Goal: Information Seeking & Learning: Check status

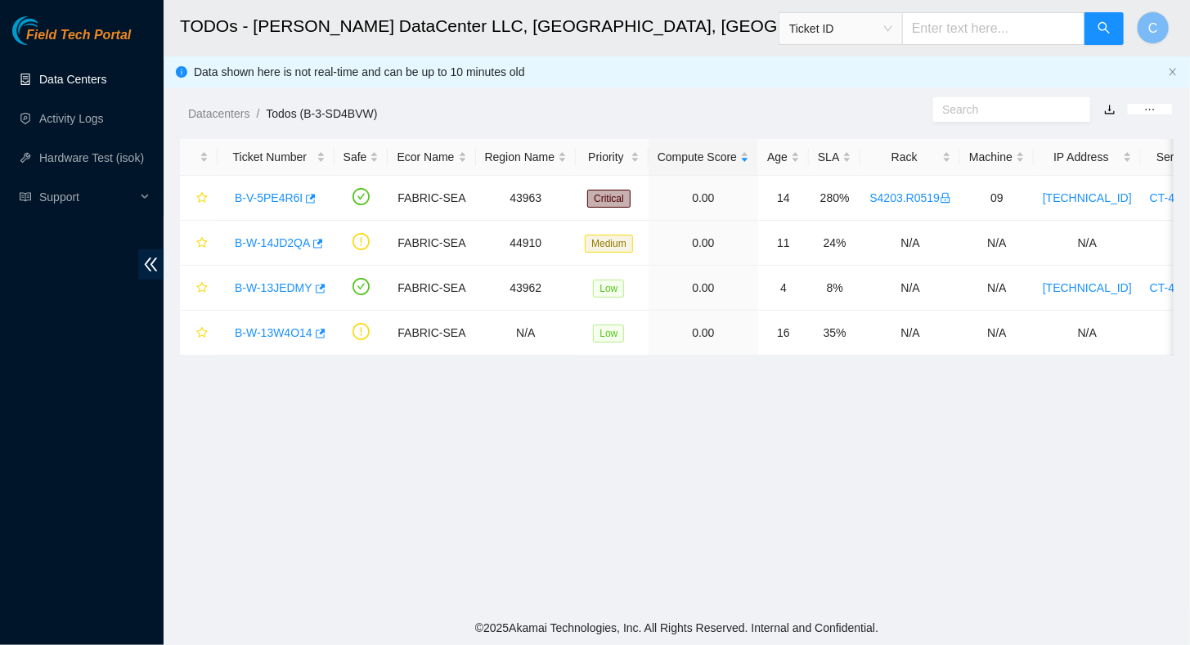
click at [63, 79] on link "Data Centers" at bounding box center [72, 79] width 67 height 13
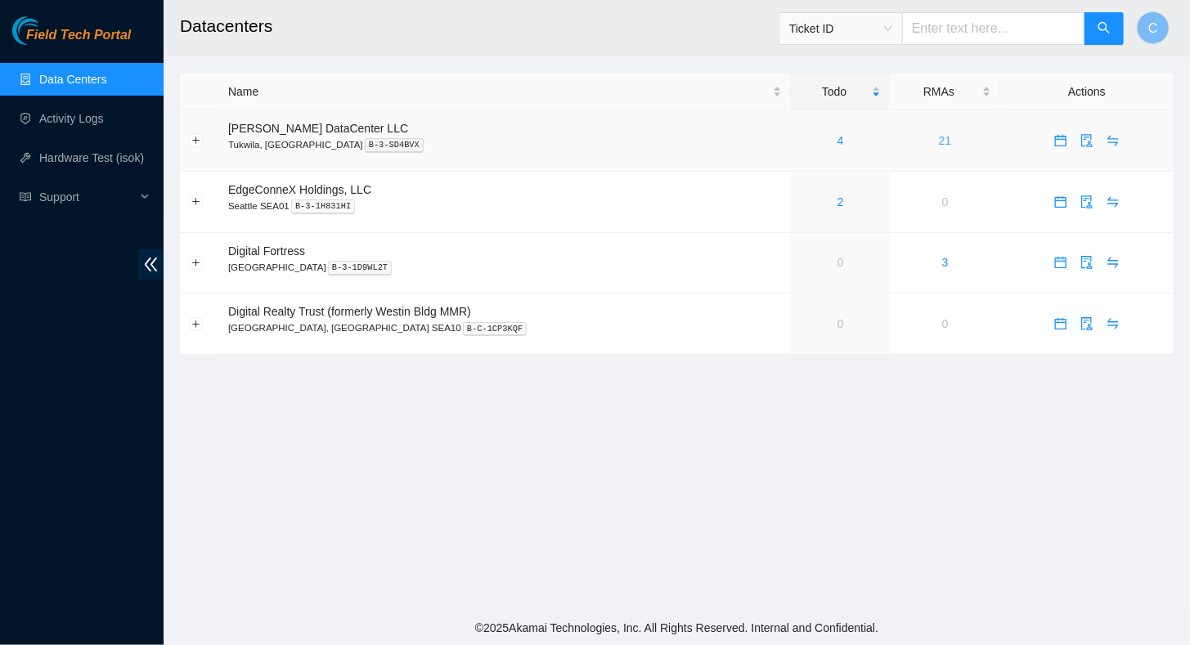
click at [939, 140] on link "21" at bounding box center [945, 140] width 13 height 13
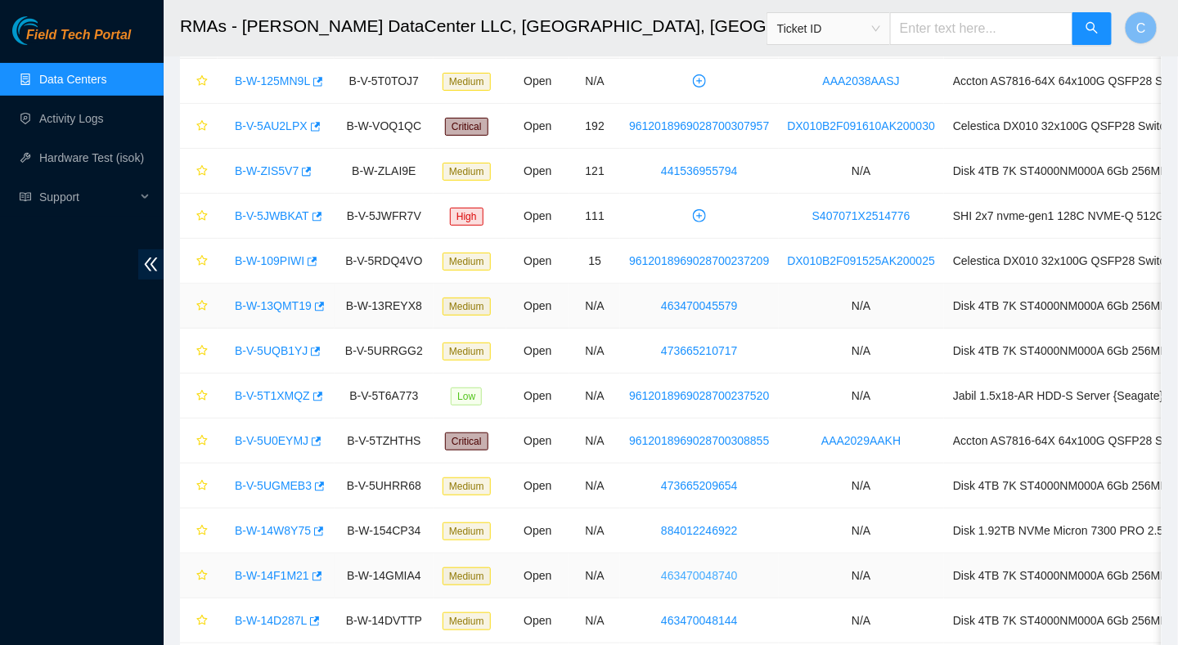
scroll to position [245, 0]
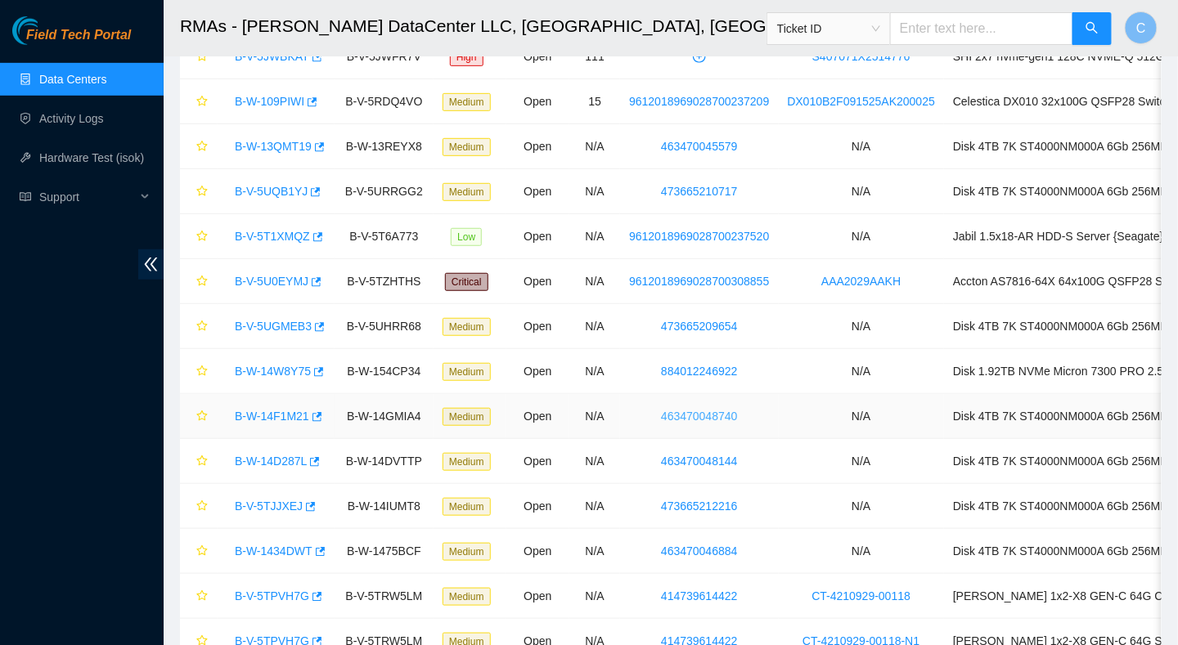
click at [689, 411] on link "463470048740" at bounding box center [699, 416] width 76 height 13
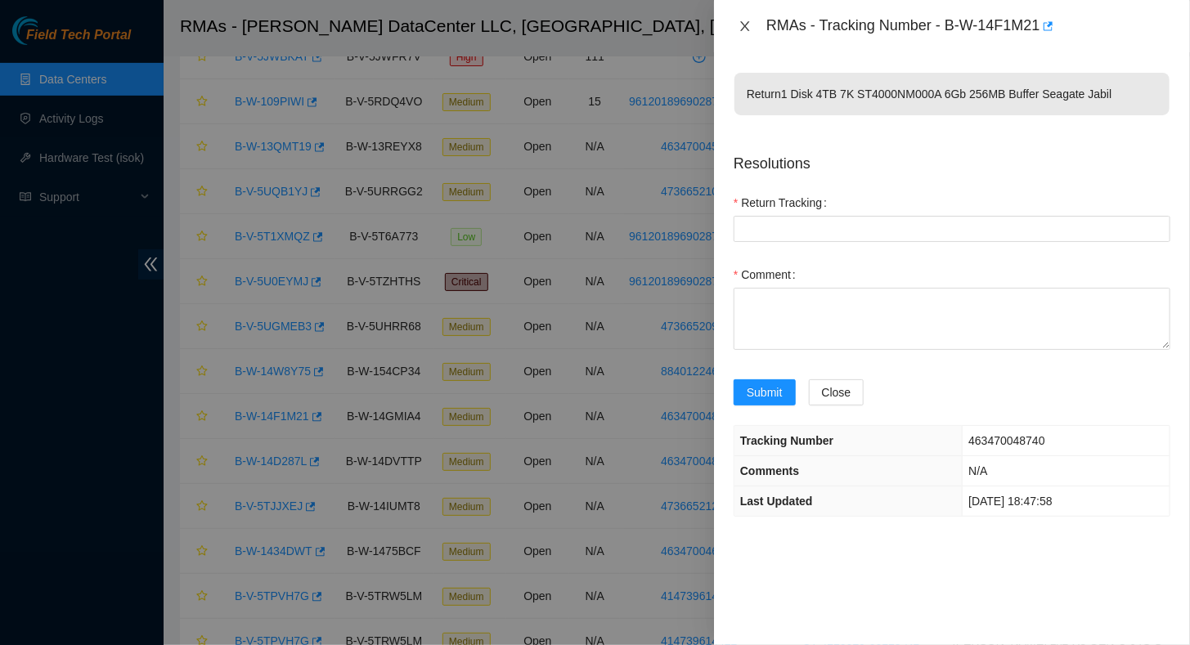
click at [737, 25] on button "Close" at bounding box center [745, 27] width 23 height 16
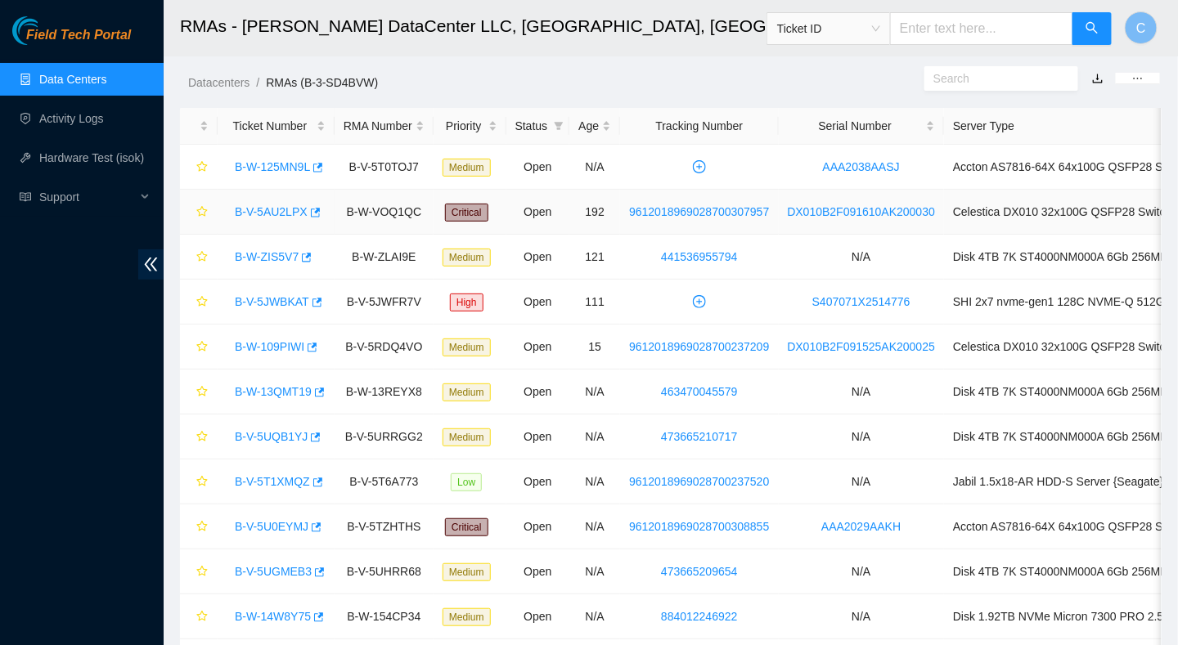
click at [259, 215] on link "B-V-5AU2LPX" at bounding box center [271, 211] width 73 height 13
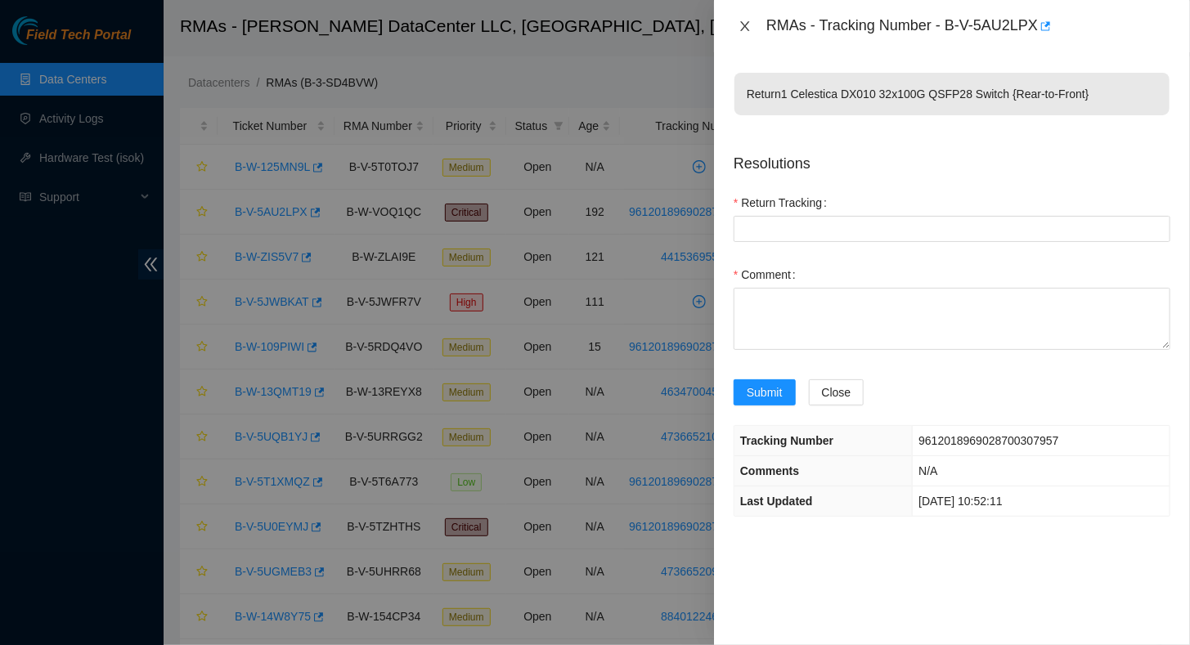
click at [743, 25] on icon "close" at bounding box center [744, 26] width 13 height 13
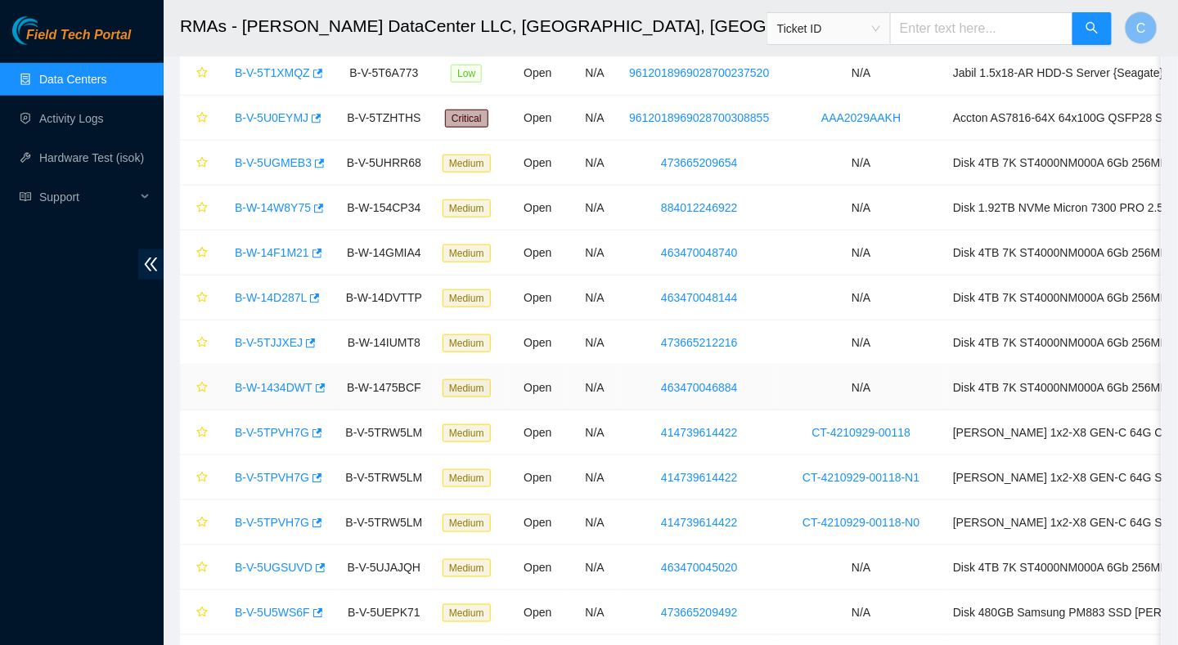
scroll to position [245, 0]
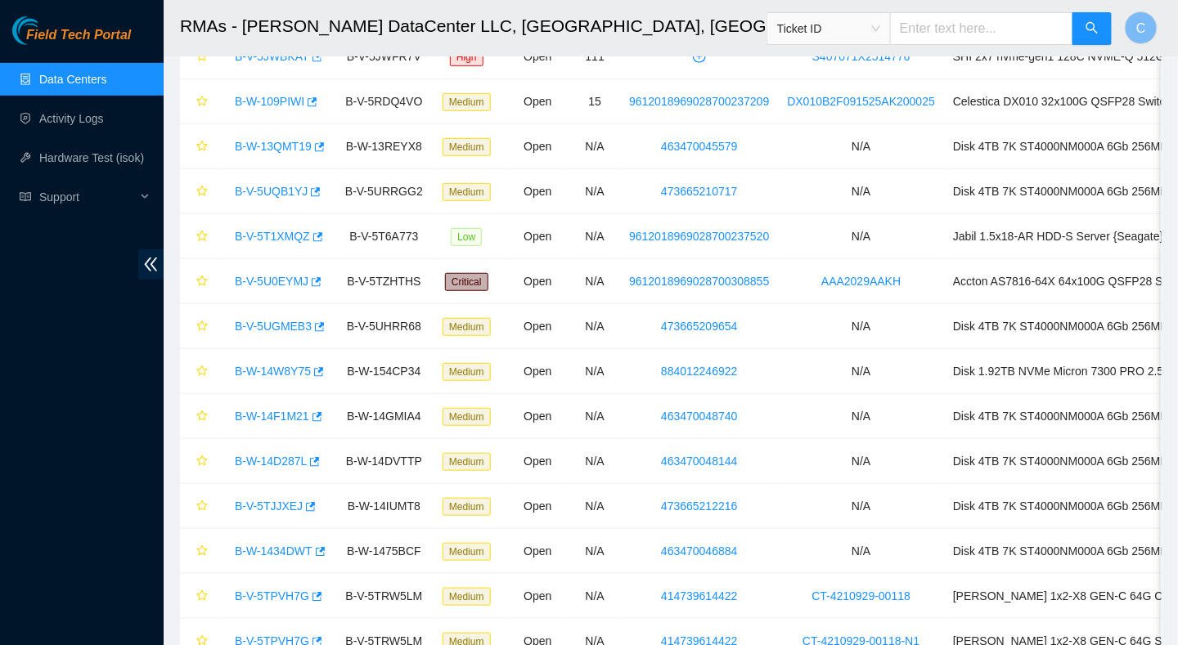
click at [90, 80] on link "Data Centers" at bounding box center [72, 79] width 67 height 13
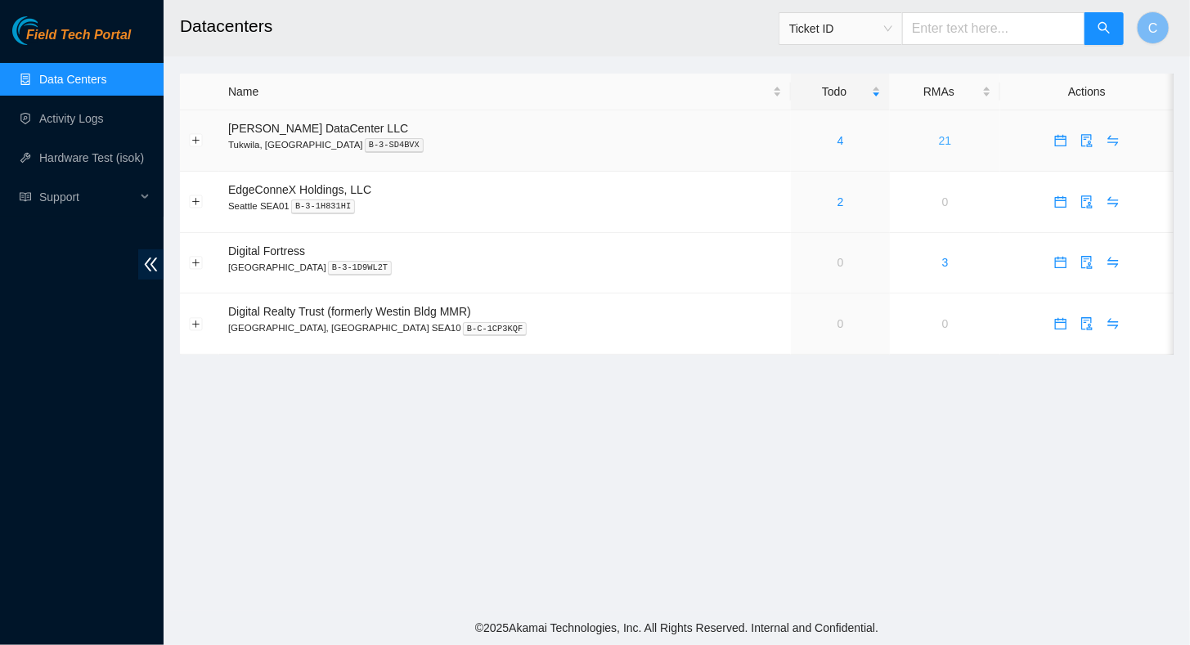
click at [939, 140] on link "21" at bounding box center [945, 140] width 13 height 13
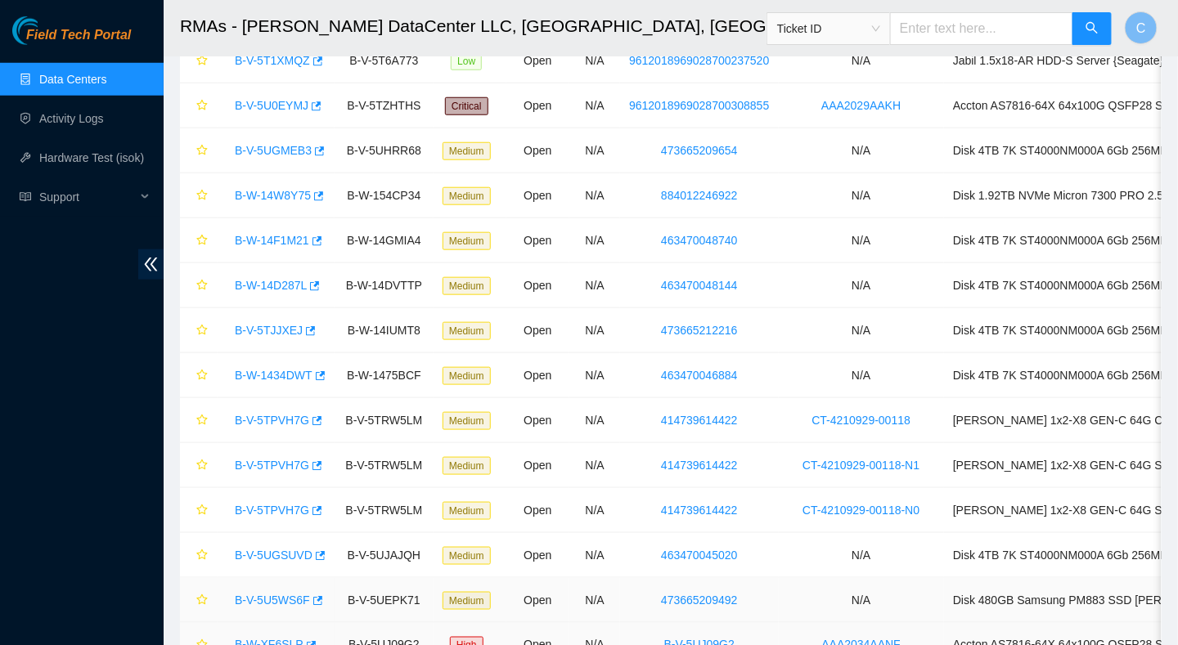
scroll to position [499, 0]
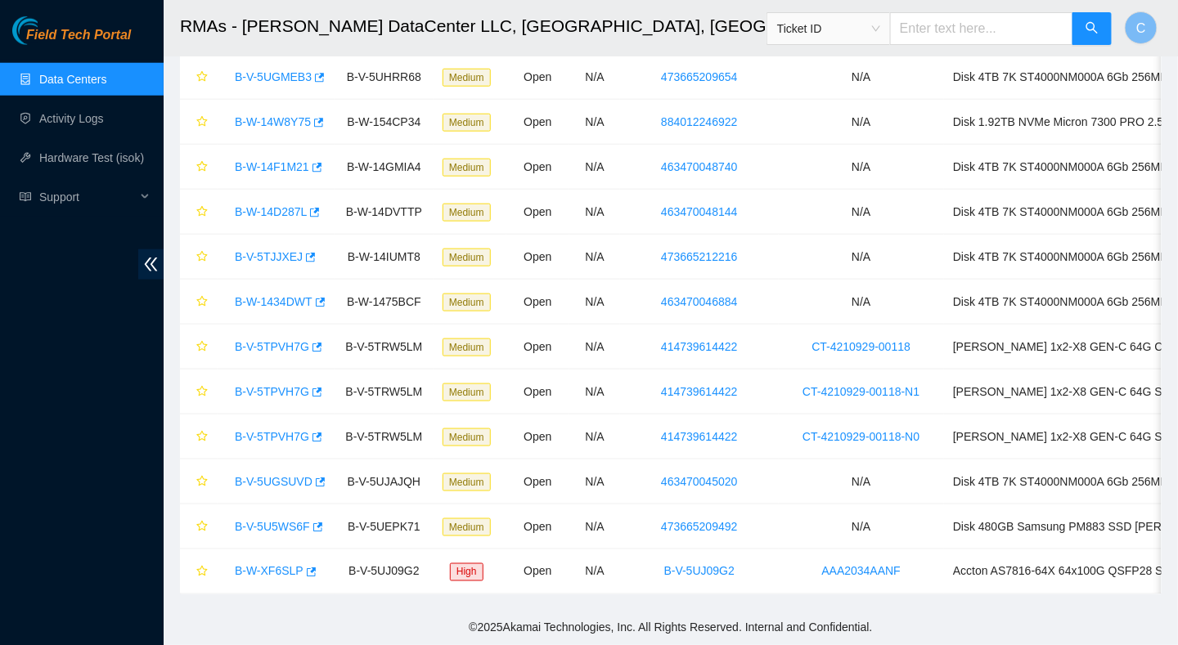
drag, startPoint x: 742, startPoint y: 467, endPoint x: 922, endPoint y: 612, distance: 230.9
click at [922, 612] on section "RMAs - [PERSON_NAME] DataCenter LLC, [GEOGRAPHIC_DATA], [GEOGRAPHIC_DATA] Ticke…" at bounding box center [671, 75] width 1014 height 1140
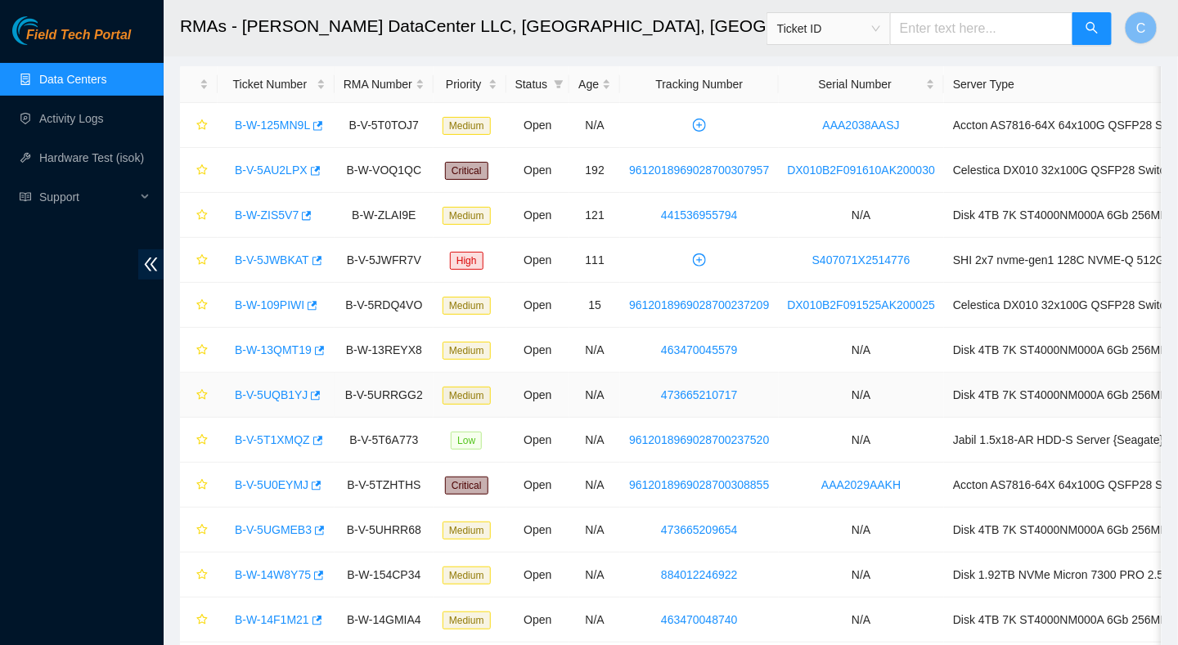
scroll to position [0, 0]
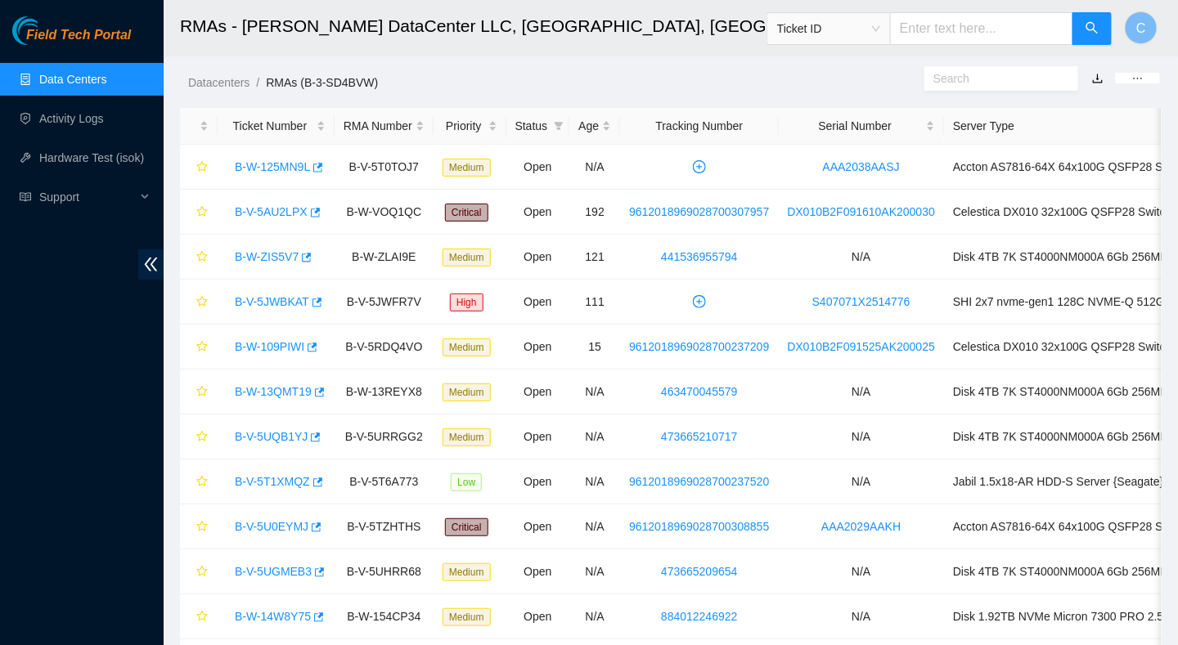
click at [613, 38] on h2 "RMAs - [PERSON_NAME] DataCenter LLC, [GEOGRAPHIC_DATA], [GEOGRAPHIC_DATA]" at bounding box center [580, 26] width 801 height 52
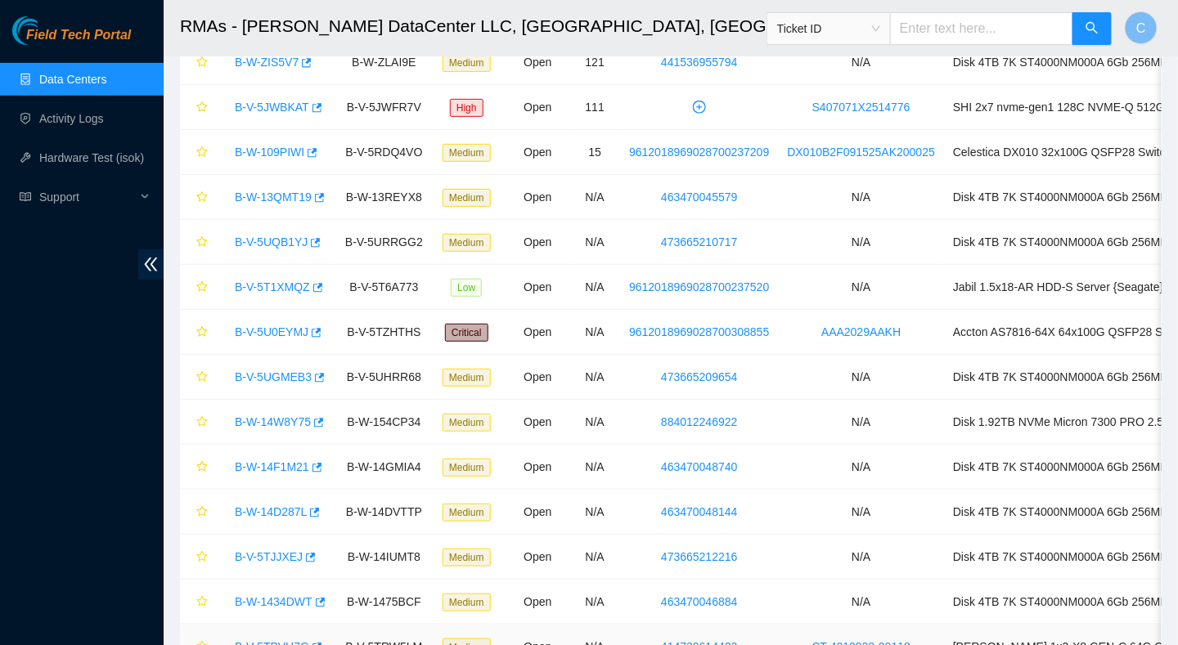
scroll to position [172, 0]
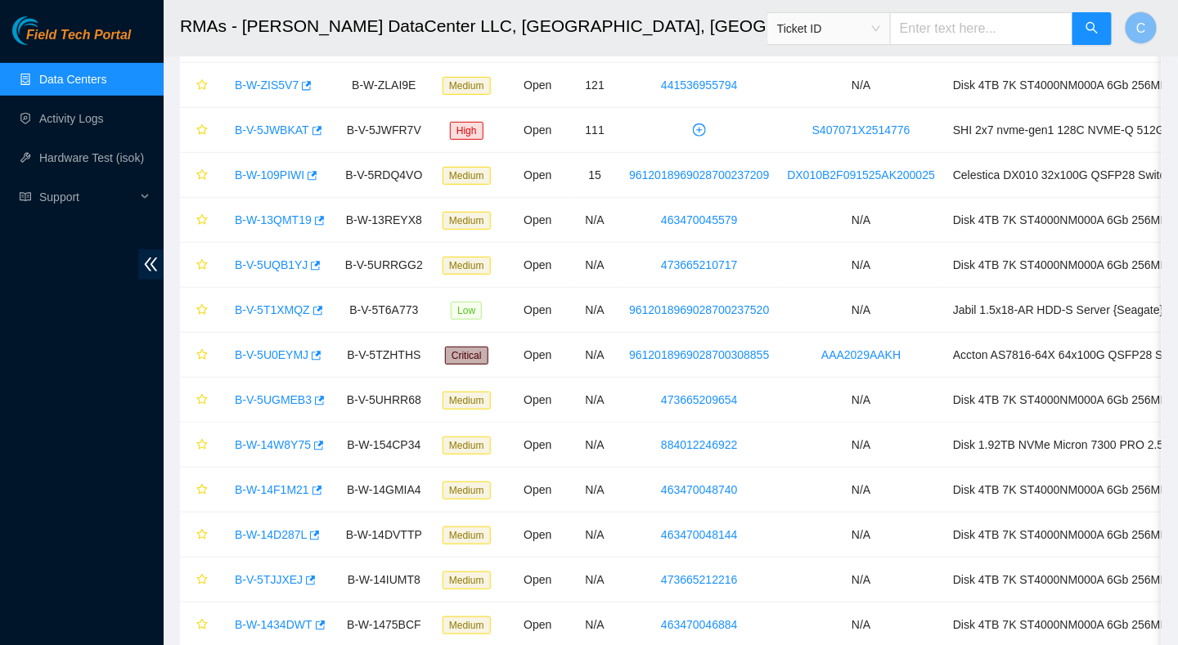
click at [89, 85] on link "Data Centers" at bounding box center [72, 79] width 67 height 13
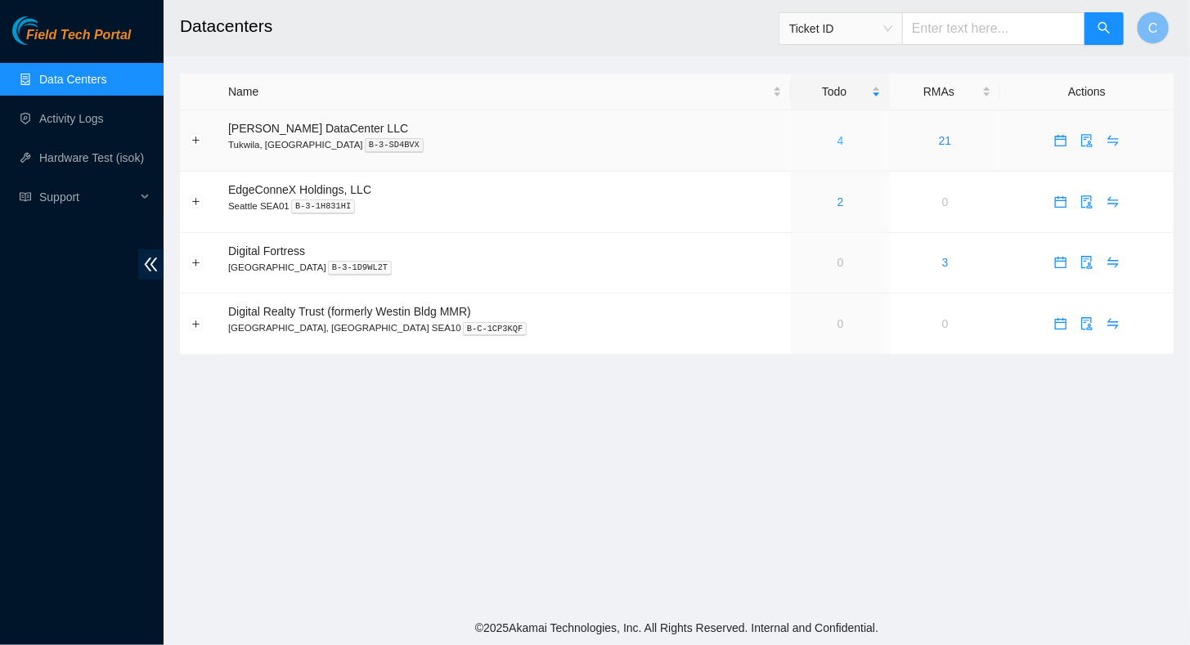
click at [837, 141] on link "4" at bounding box center [840, 140] width 7 height 13
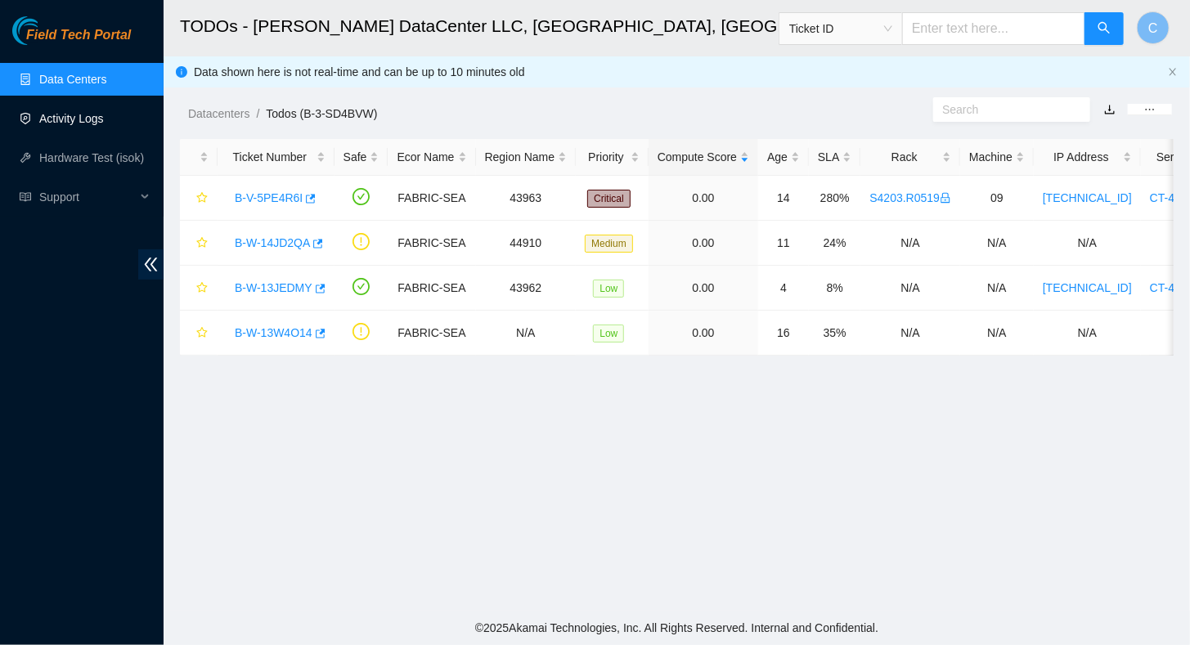
click at [56, 125] on link "Activity Logs" at bounding box center [71, 118] width 65 height 13
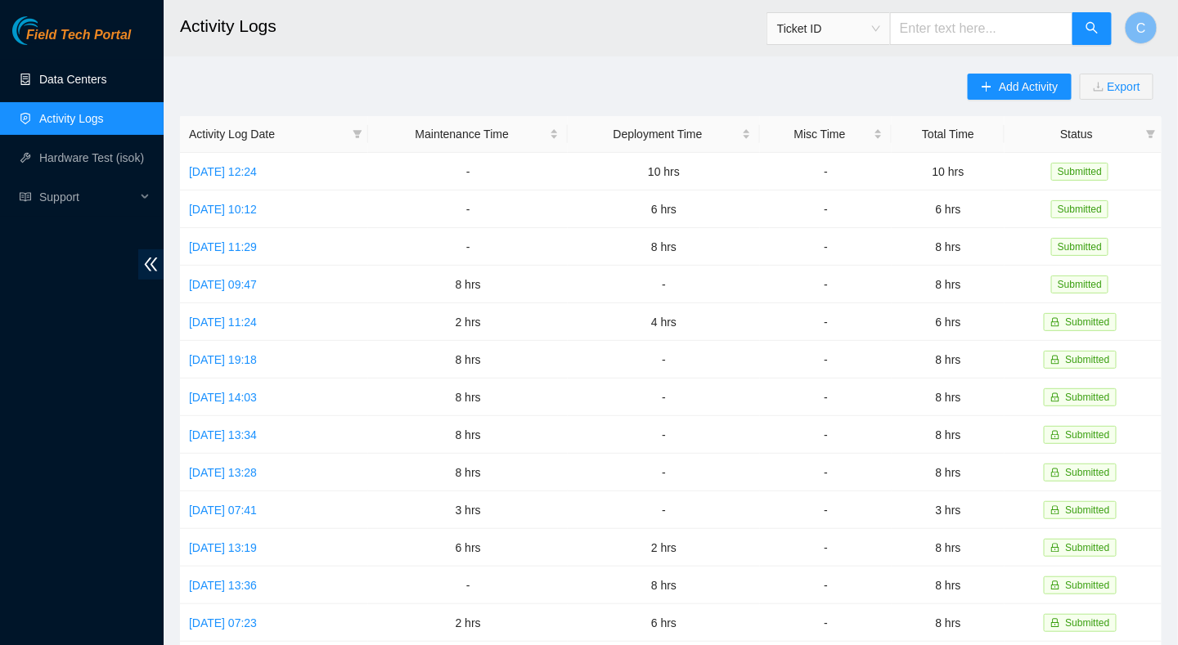
click at [65, 82] on link "Data Centers" at bounding box center [72, 79] width 67 height 13
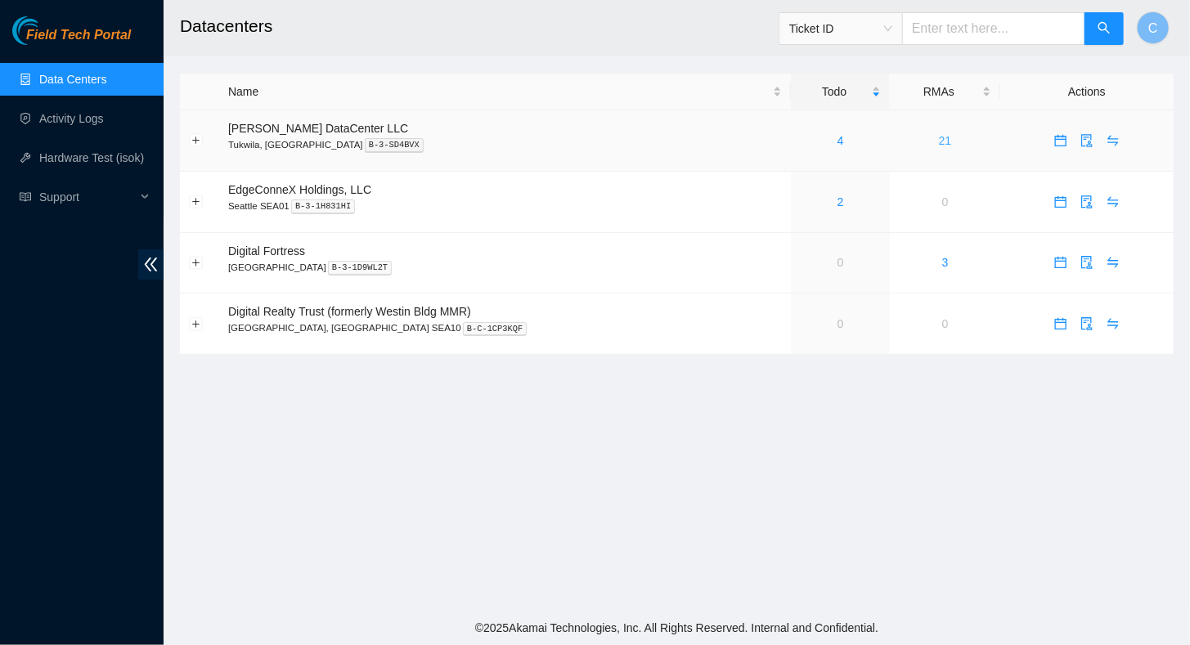
click at [939, 141] on link "21" at bounding box center [945, 140] width 13 height 13
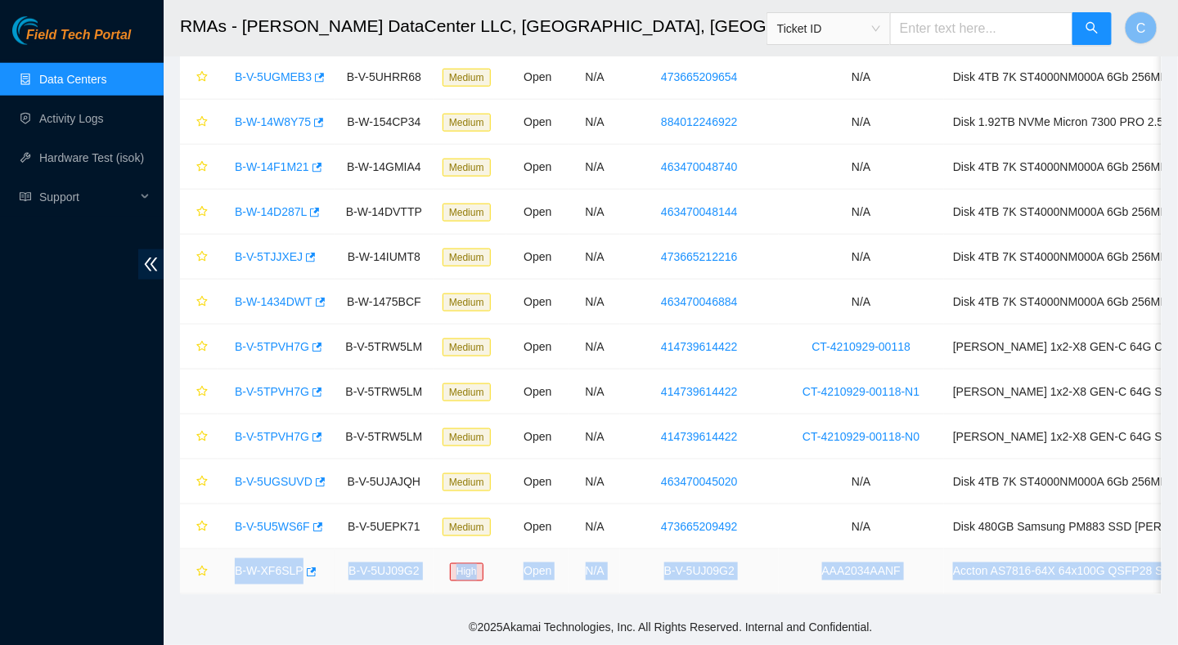
drag, startPoint x: 1132, startPoint y: 563, endPoint x: 229, endPoint y: 559, distance: 902.8
click at [229, 559] on tr "B-W-XF6SLP B-V-5UJ09G2 High Open N/A B-V-5UJ09G2 AAA2034AANF Accton AS7816-64X …" at bounding box center [766, 572] width 1173 height 45
copy tr "B-W-XF6SLP B-V-5UJ09G2 High Open N/A B-V-5UJ09G2 AAA2034AANF Accton AS7816-64X …"
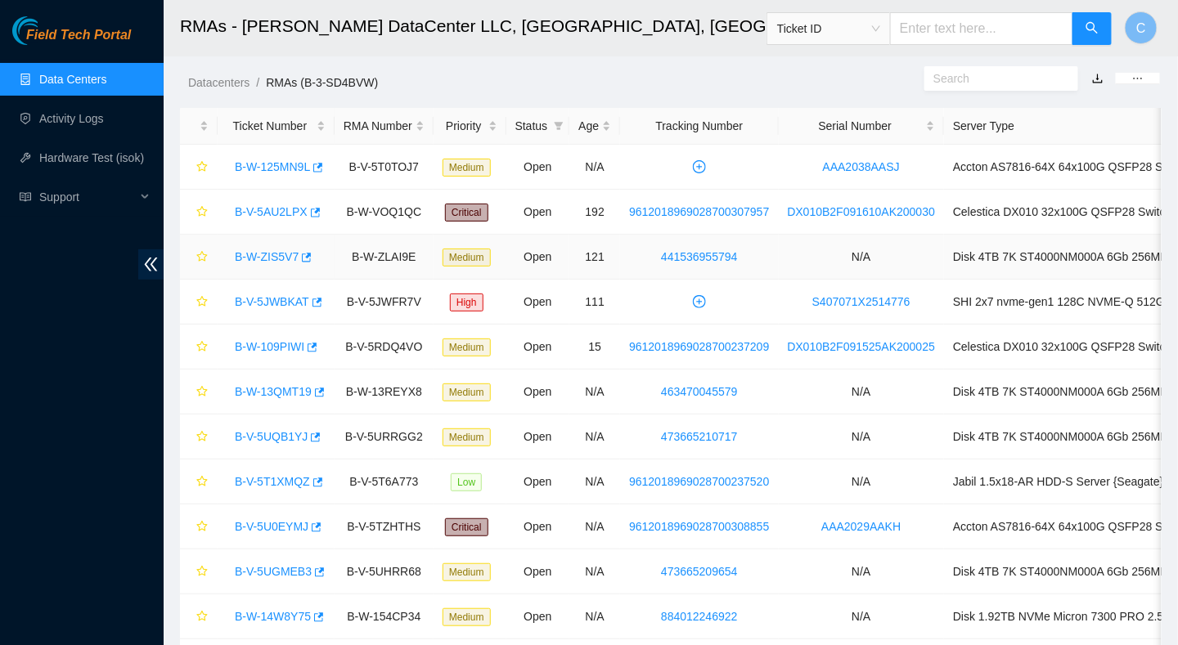
click at [743, 254] on td "441536955794" at bounding box center [699, 257] width 158 height 45
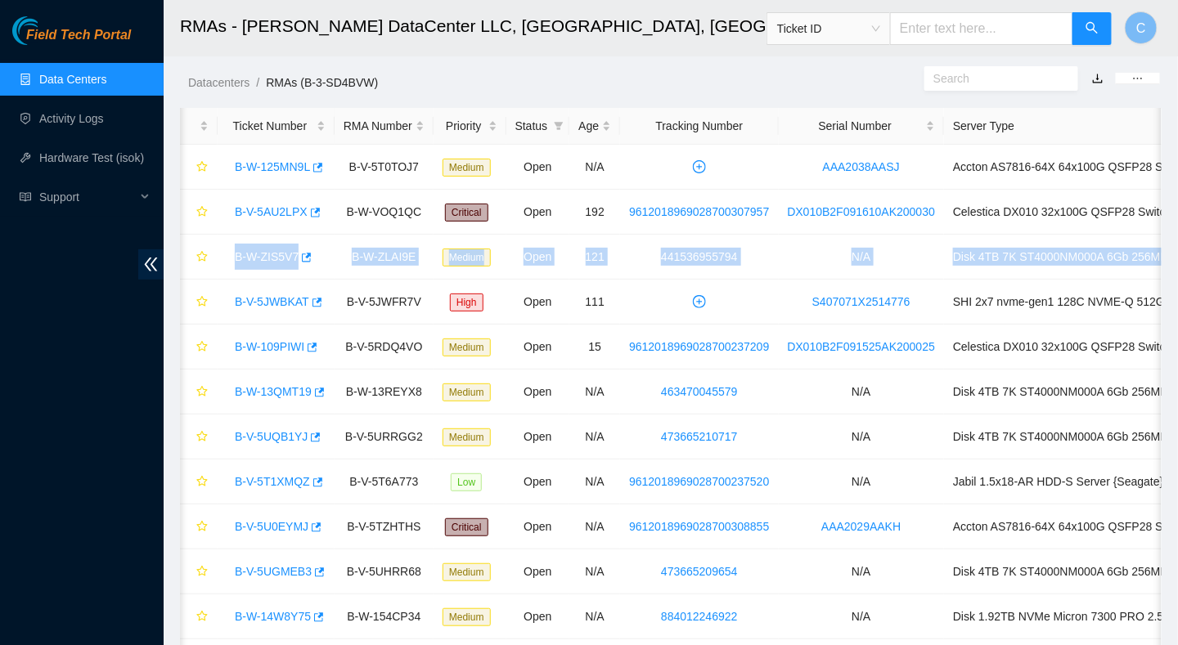
scroll to position [0, 141]
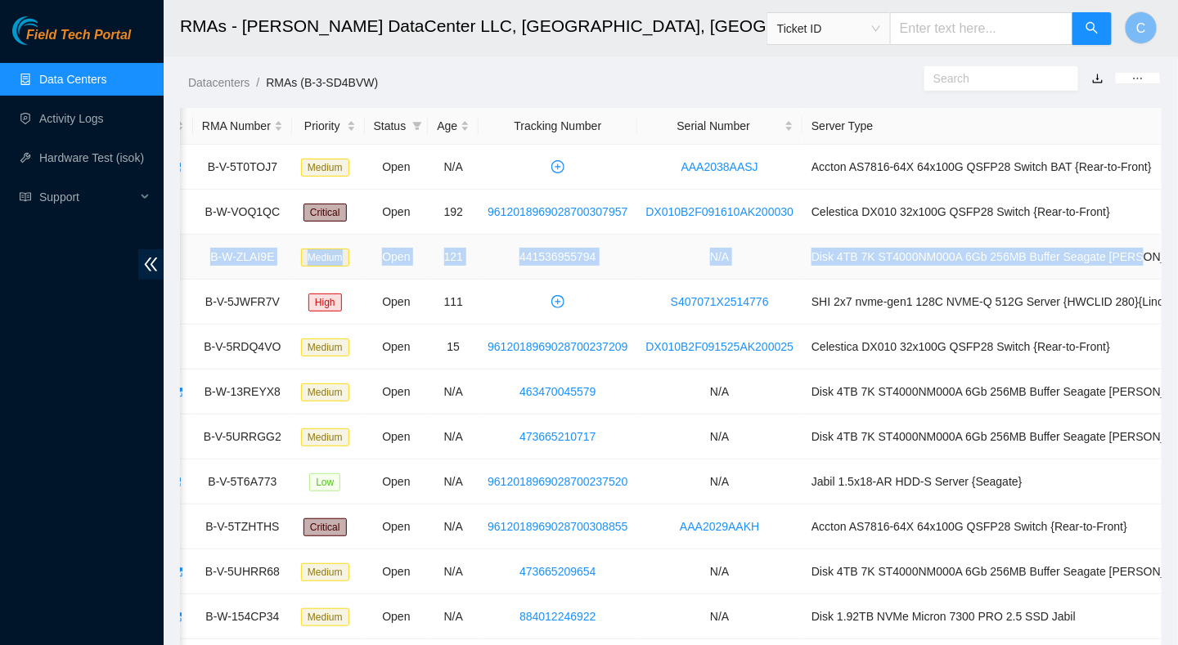
drag, startPoint x: 230, startPoint y: 257, endPoint x: 1114, endPoint y: 261, distance: 884.0
click at [1114, 261] on tr "B-W-ZIS5V7 B-W-ZLAI9E Medium Open 121 441536955794 N/A Disk 4TB 7K ST4000NM000A…" at bounding box center [624, 257] width 1173 height 45
copy tr "B-W-ZIS5V7 B-W-ZLAI9E Medium Open 121 441536955794 N/A Disk 4TB 7K ST4000NM000A…"
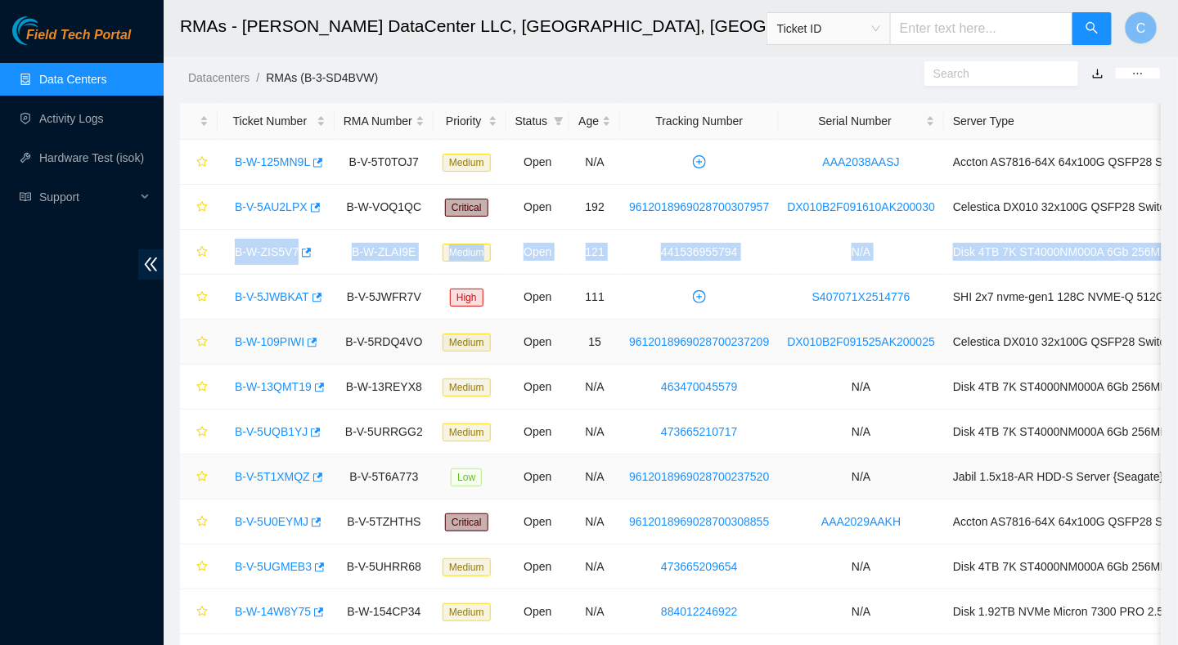
scroll to position [0, 0]
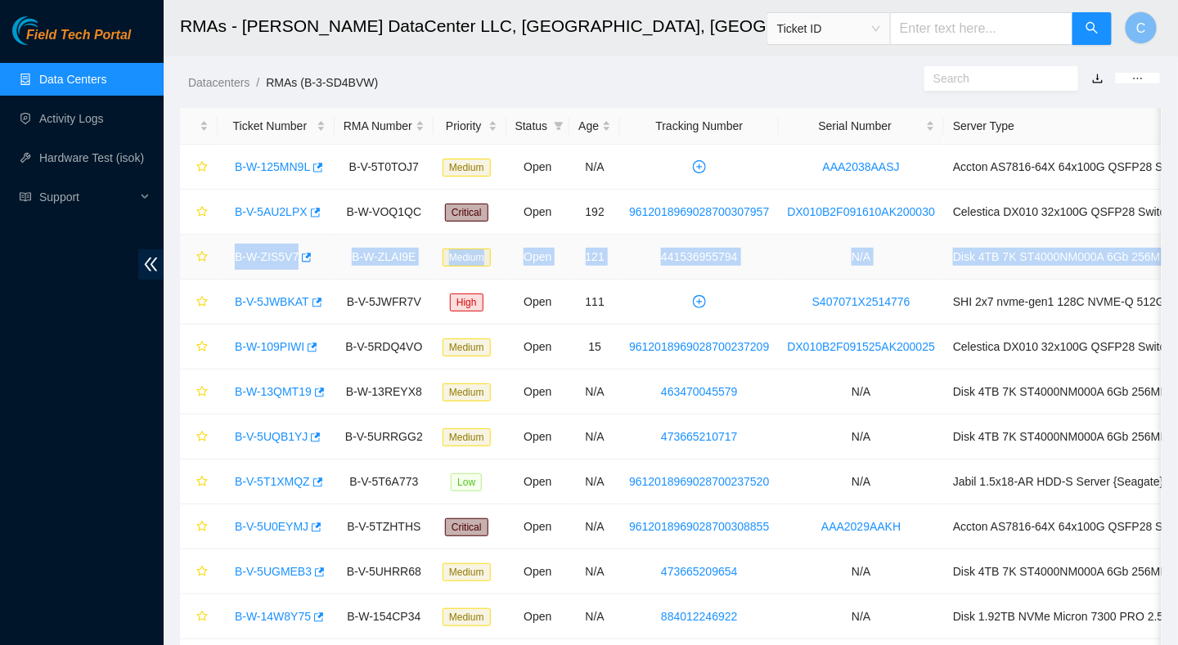
click at [258, 252] on link "B-W-ZIS5V7" at bounding box center [267, 256] width 64 height 13
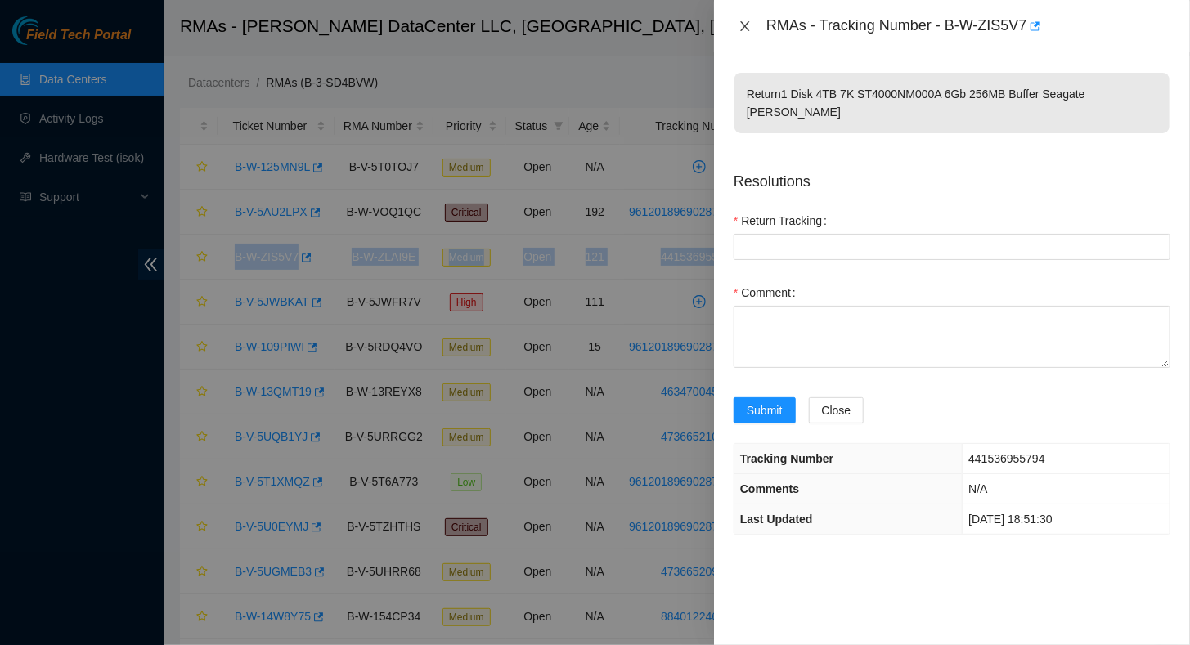
click at [743, 25] on icon "close" at bounding box center [744, 26] width 9 height 10
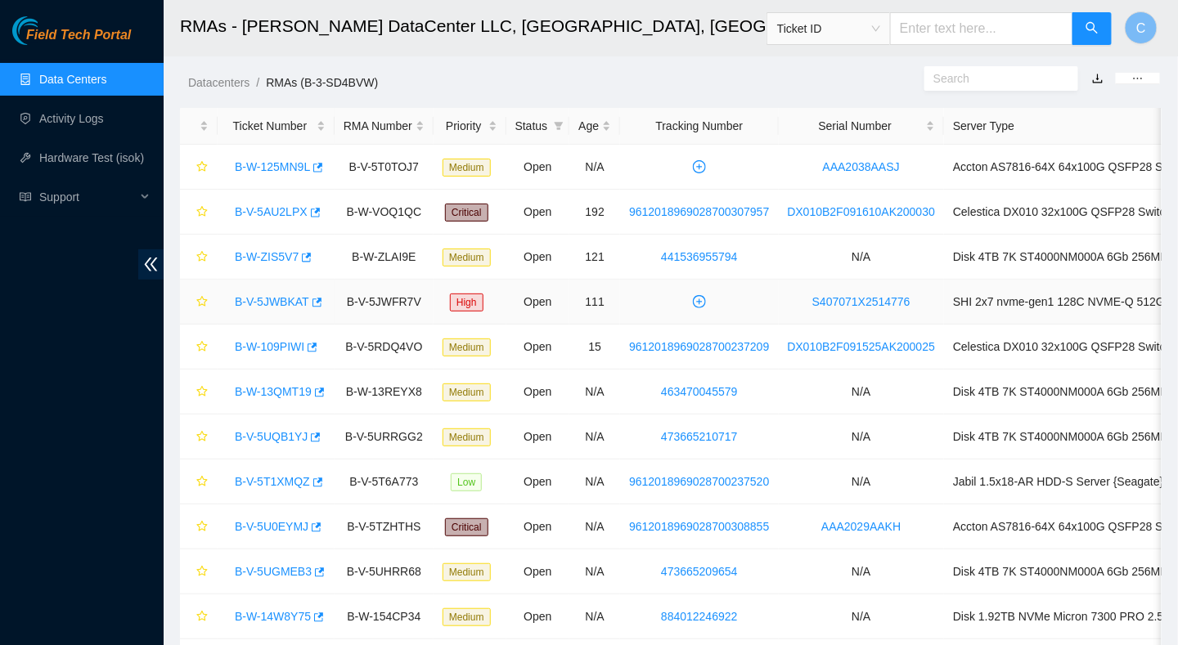
click at [487, 285] on td "High" at bounding box center [469, 302] width 73 height 45
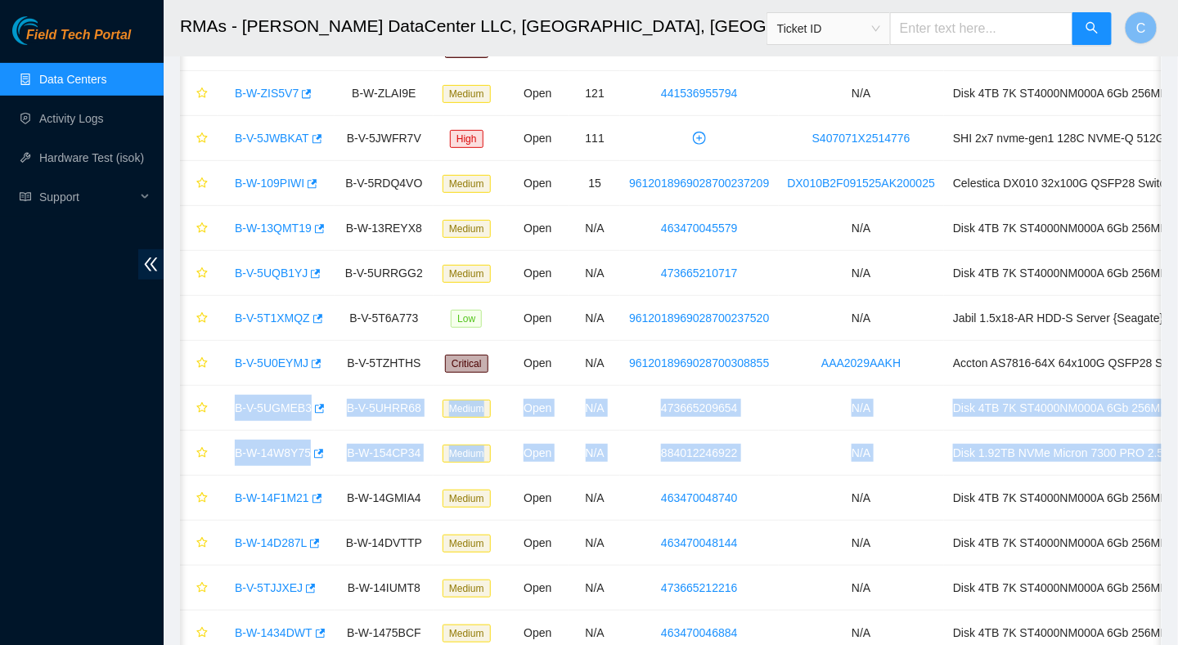
scroll to position [0, 141]
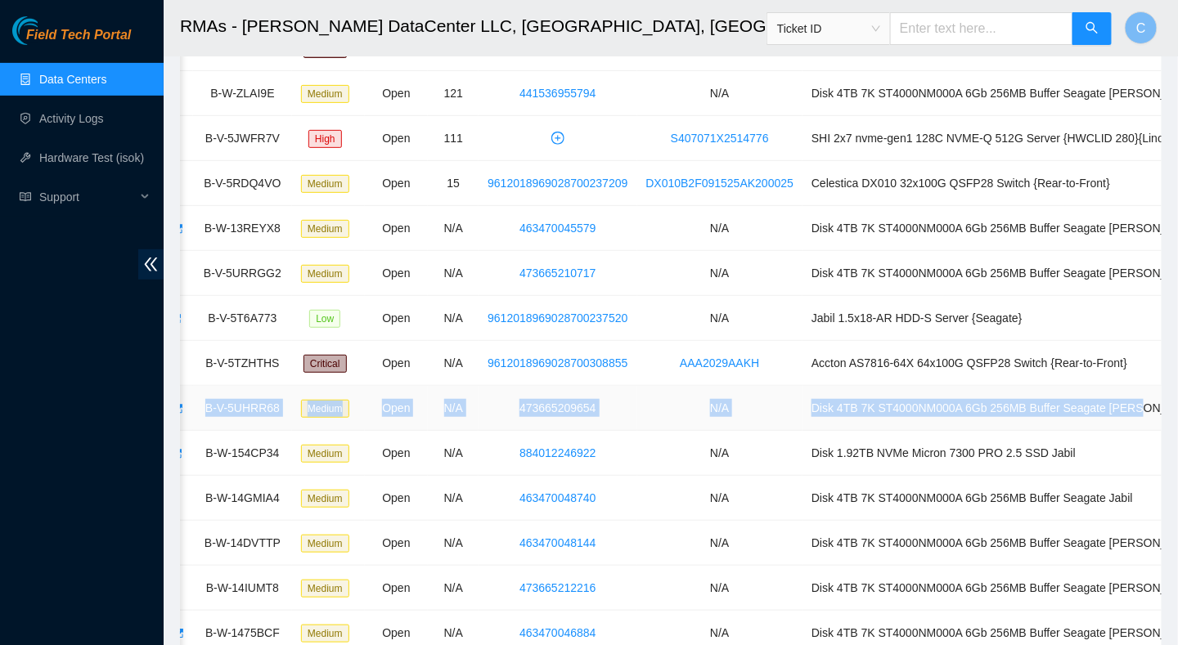
drag, startPoint x: 231, startPoint y: 405, endPoint x: 1112, endPoint y: 408, distance: 880.7
click at [1112, 408] on tr "B-V-5UGMEB3 B-V-5UHRR68 Medium Open N/A 473665209654 N/A Disk 4TB 7K ST4000NM00…" at bounding box center [624, 408] width 1173 height 45
copy tr "B-V-5UGMEB3 B-V-5UHRR68 Medium Open N/A 473665209654 N/A Disk 4TB 7K ST4000NM00…"
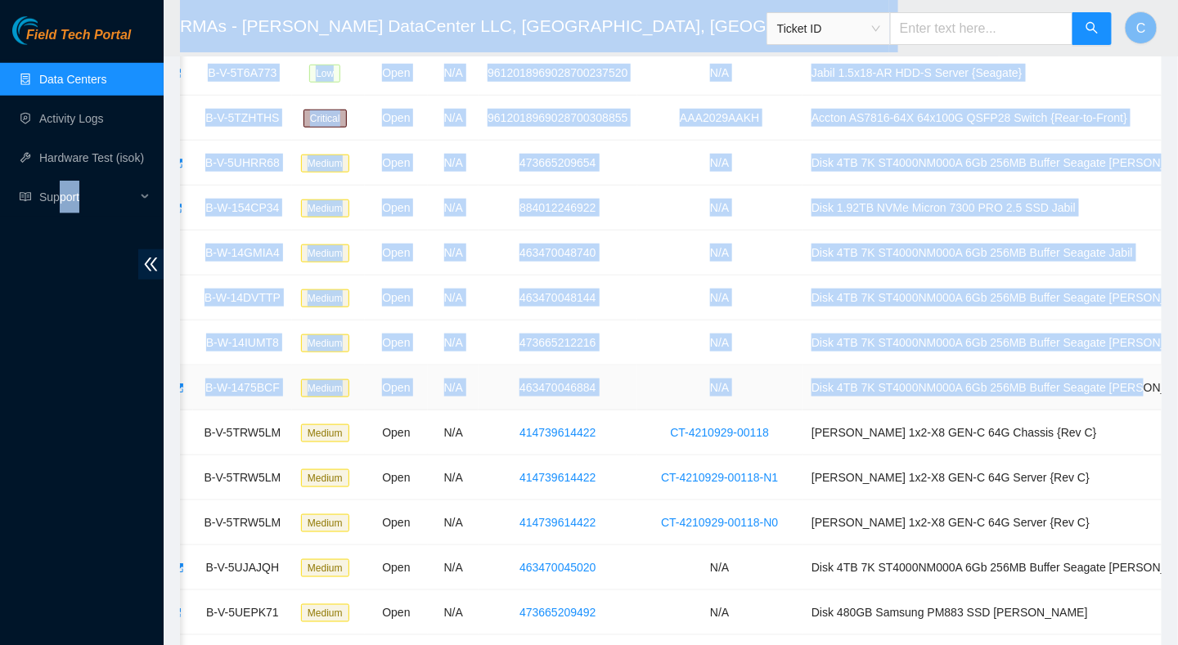
scroll to position [0, 0]
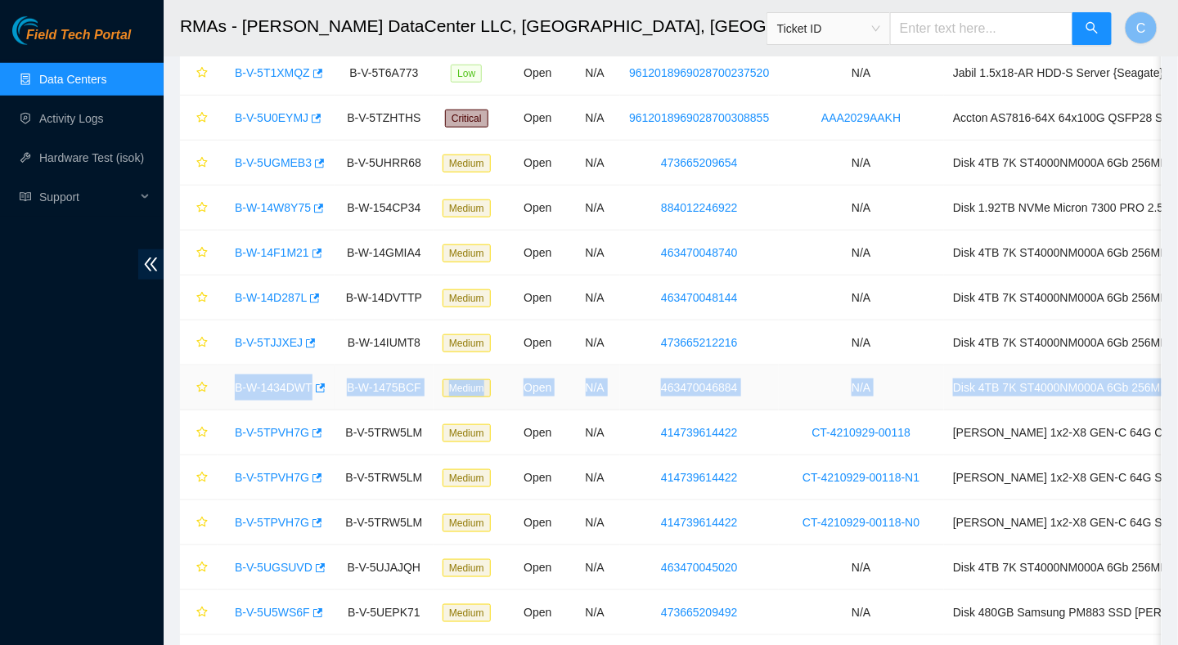
drag, startPoint x: 1115, startPoint y: 384, endPoint x: 234, endPoint y: 383, distance: 881.5
click at [234, 383] on tr "B-W-1434DWT B-W-1475BCF Medium Open N/A 463470046884 N/A Disk 4TB 7K ST4000NM00…" at bounding box center [766, 388] width 1173 height 45
copy tr "B-W-1434DWT B-W-1475BCF Medium Open N/A 463470046884 N/A Disk 4TB 7K ST4000NM00…"
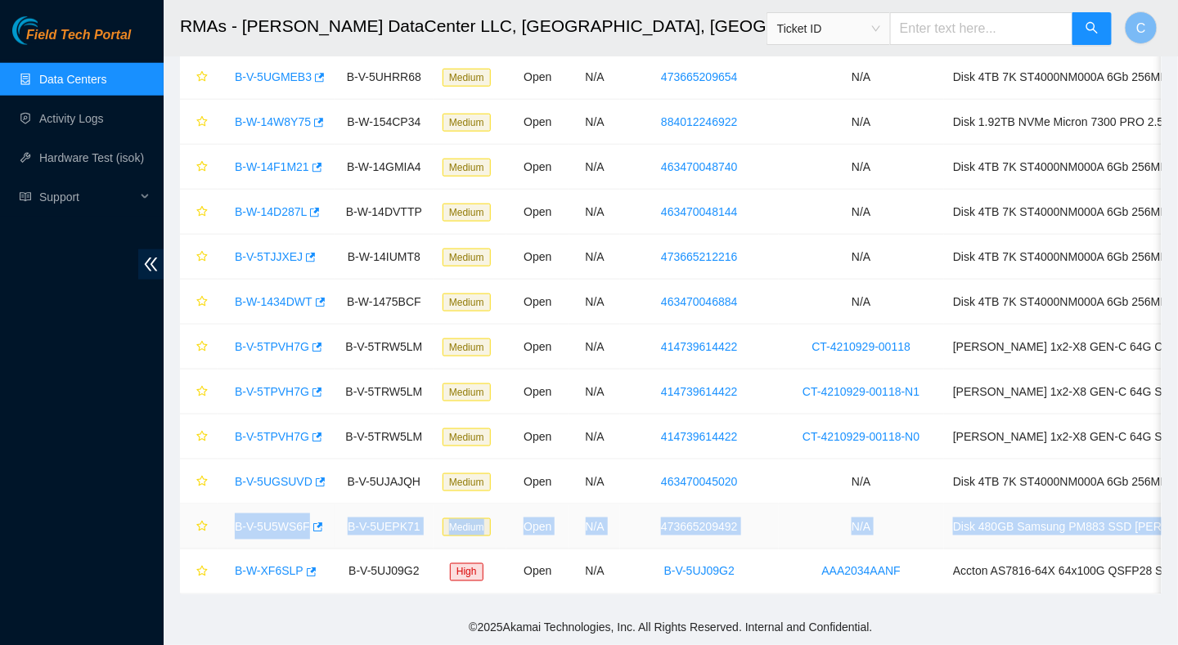
drag, startPoint x: 1012, startPoint y: 516, endPoint x: 233, endPoint y: 515, distance: 779.3
click at [233, 515] on tr "B-V-5U5WS6F B-V-5UEPK71 Medium Open N/A 473665209492 N/A Disk 480GB Samsung PM8…" at bounding box center [766, 527] width 1173 height 45
copy tr "B-V-5U5WS6F B-V-5UEPK71 Medium Open N/A 473665209492 N/A Disk 480GB Samsung PM8…"
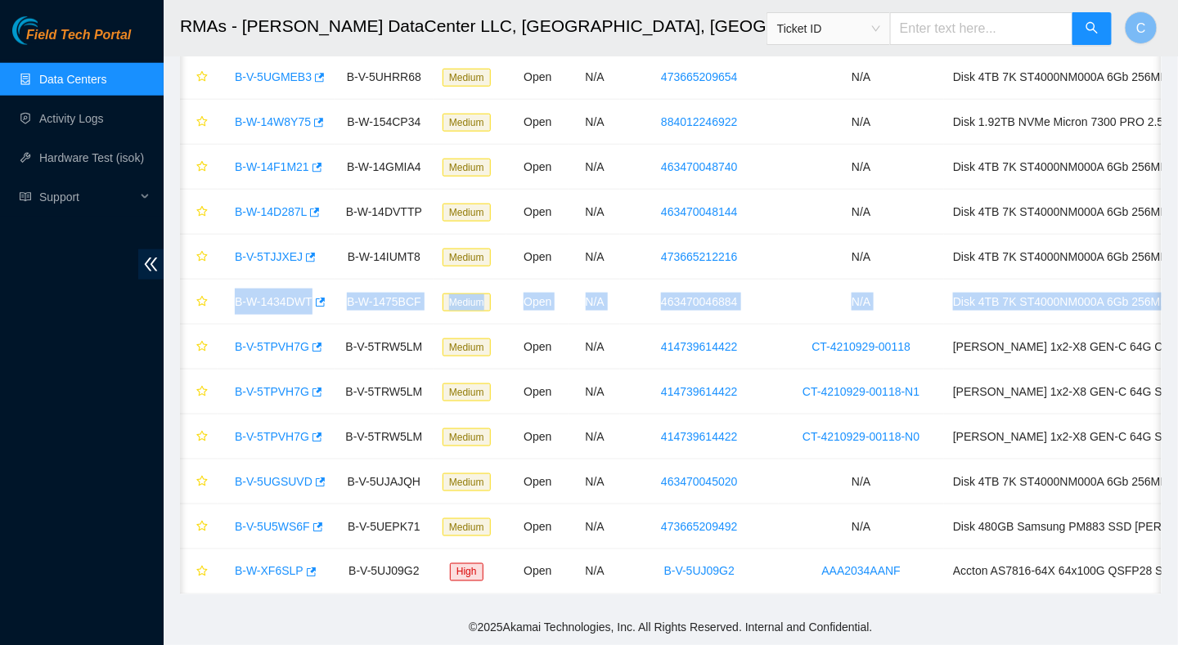
scroll to position [0, 141]
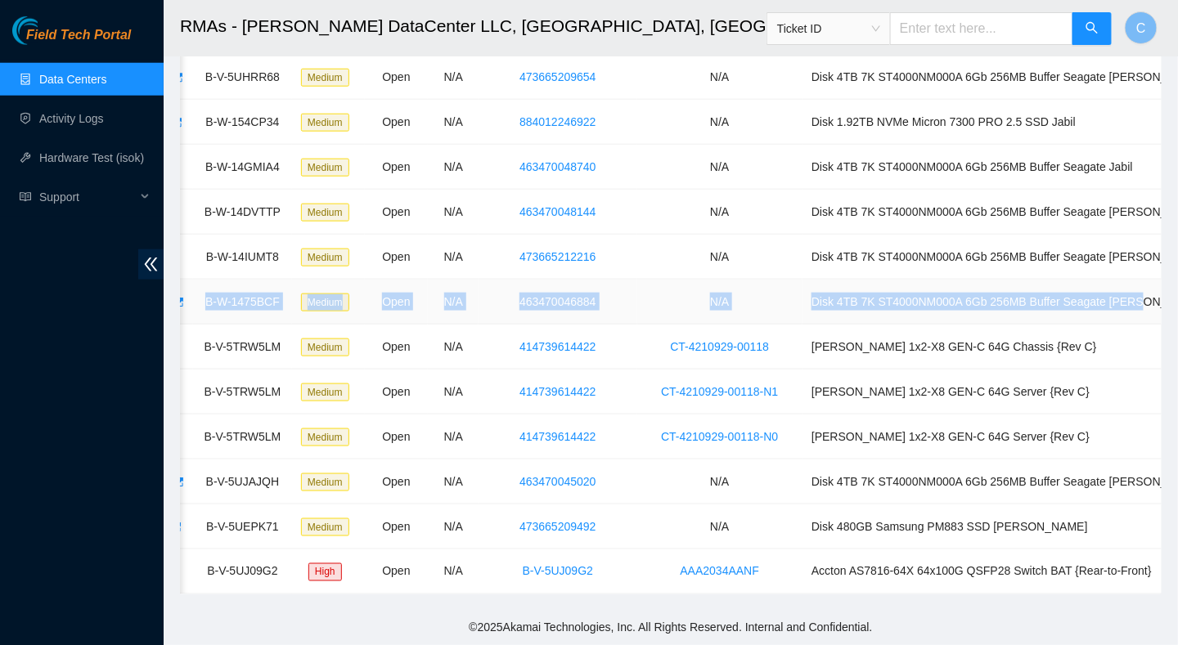
drag, startPoint x: 231, startPoint y: 293, endPoint x: 1111, endPoint y: 291, distance: 879.9
click at [1111, 291] on tr "B-W-1434DWT B-W-1475BCF Medium Open N/A 463470046884 N/A Disk 4TB 7K ST4000NM00…" at bounding box center [624, 302] width 1173 height 45
copy tr "B-W-1434DWT B-W-1475BCF Medium Open N/A 463470046884 N/A Disk 4TB 7K ST4000NM00…"
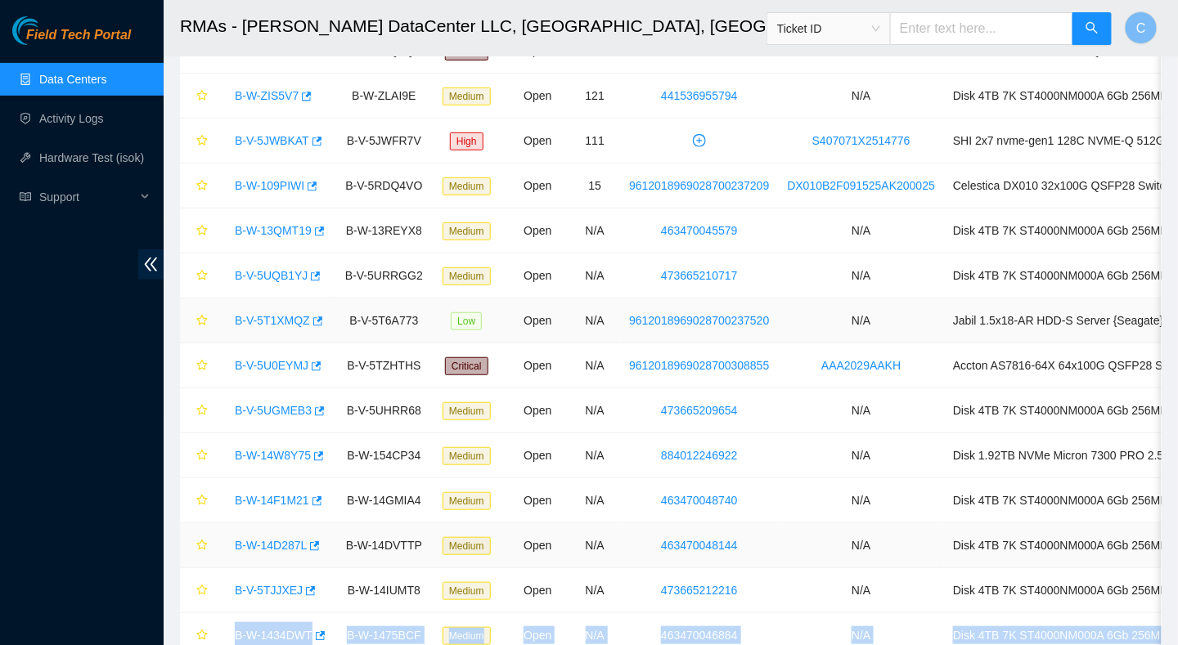
scroll to position [253, 0]
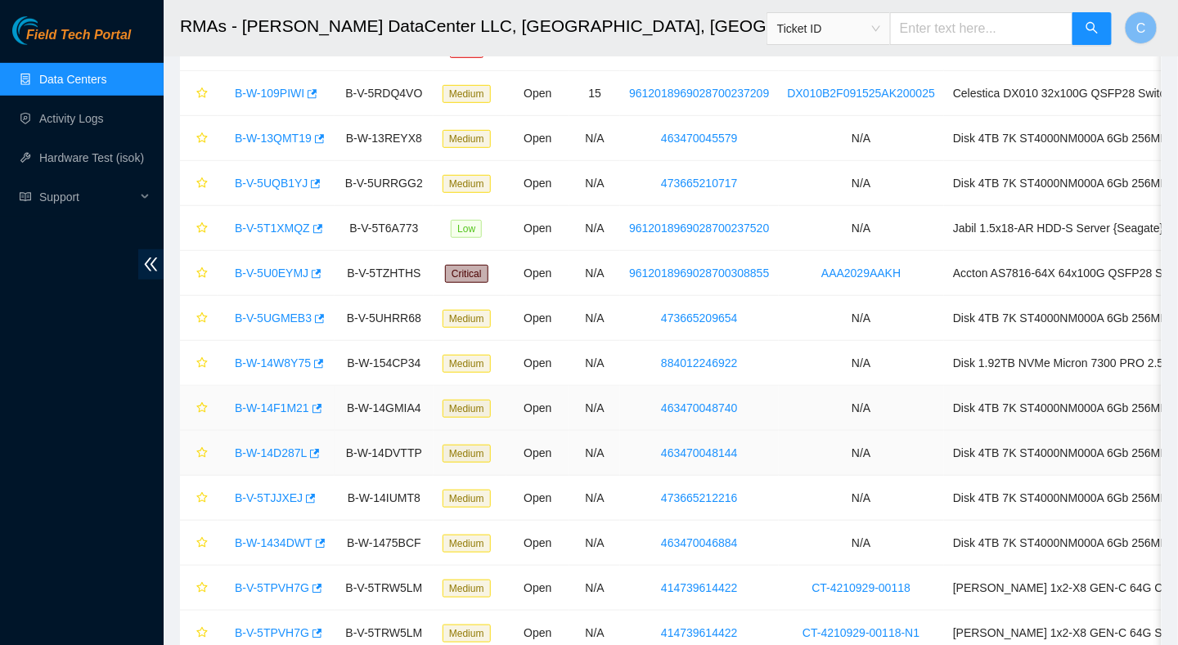
click at [746, 406] on td "463470048740" at bounding box center [699, 408] width 158 height 45
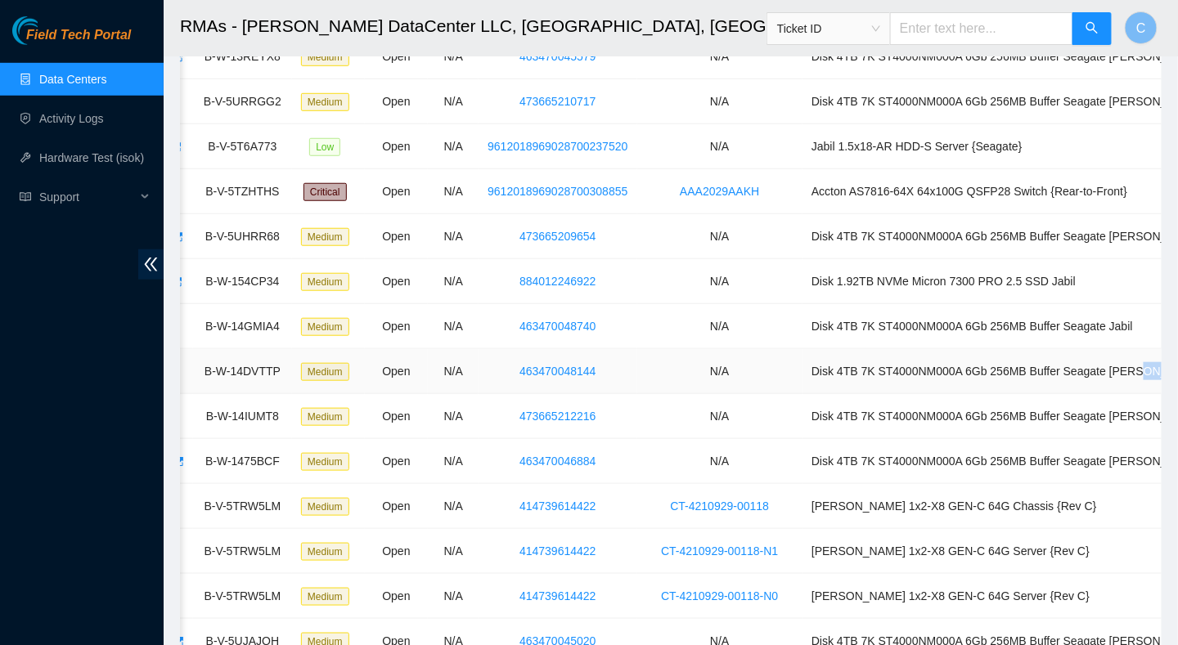
scroll to position [0, 0]
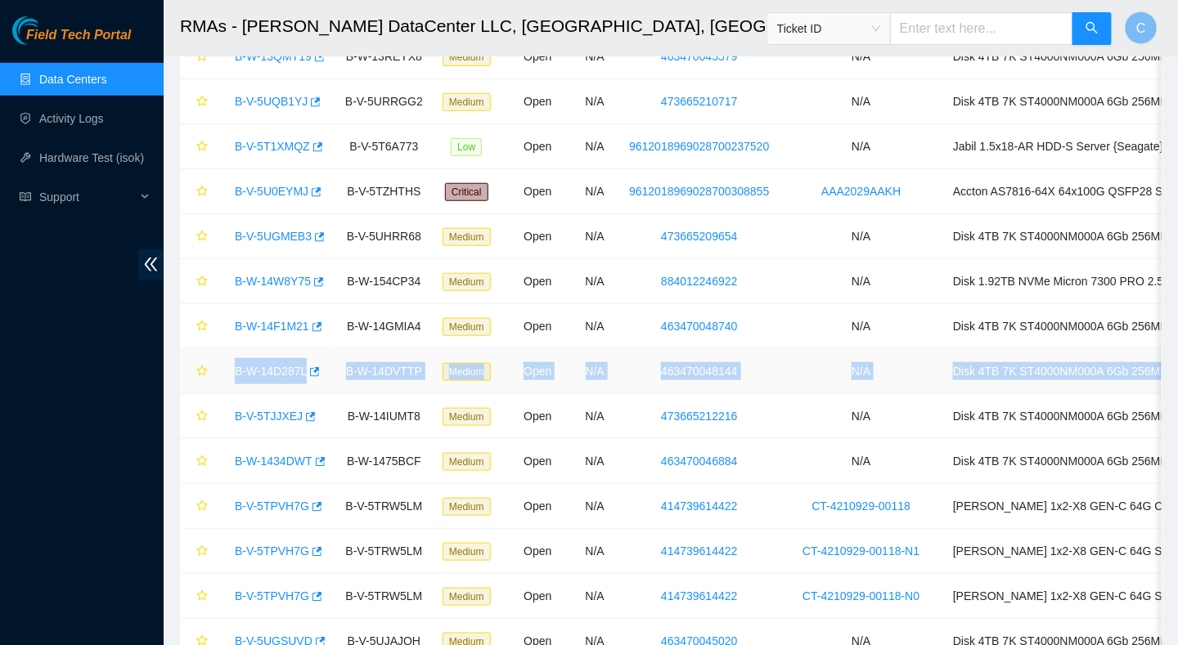
drag, startPoint x: 1128, startPoint y: 367, endPoint x: 235, endPoint y: 369, distance: 893.8
click at [235, 369] on tr "B-W-14D287L B-W-14DVTTP Medium Open N/A 463470048144 N/A Disk 4TB 7K ST4000NM00…" at bounding box center [766, 371] width 1173 height 45
copy tr "B-W-14D287L B-W-14DVTTP Medium Open N/A 463470048144 N/A Disk 4TB 7K ST4000NM00…"
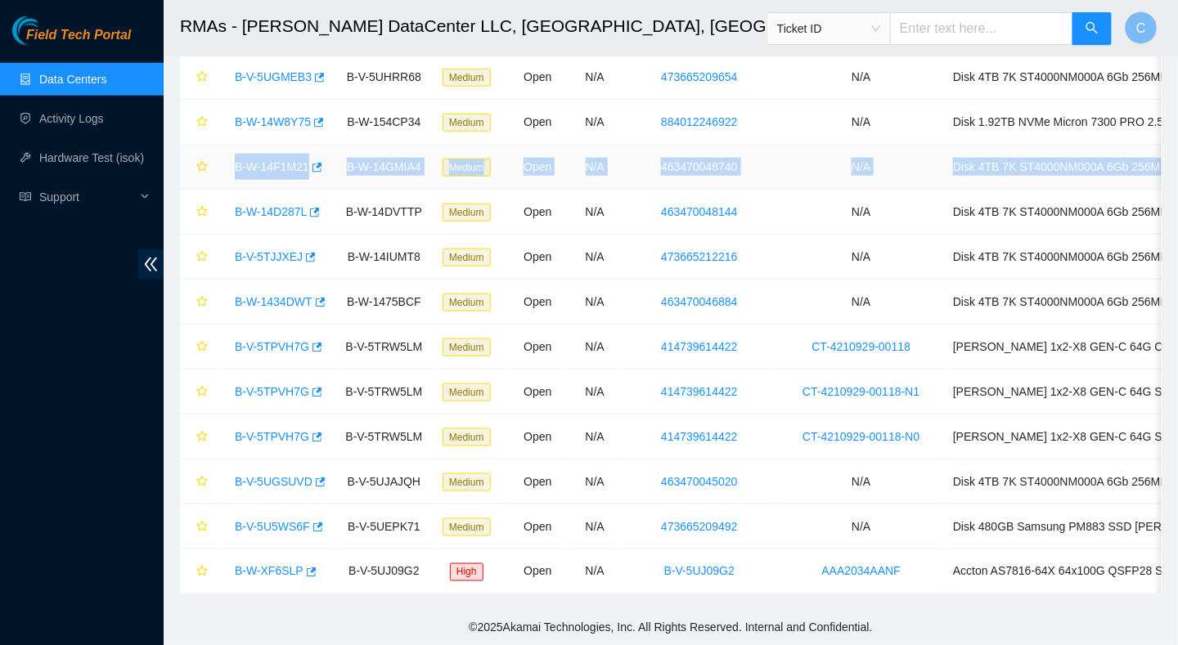
drag, startPoint x: 1114, startPoint y: 161, endPoint x: 230, endPoint y: 166, distance: 884.0
click at [230, 166] on tr "B-W-14F1M21 B-W-14GMIA4 Medium Open N/A 463470048740 N/A Disk 4TB 7K ST4000NM00…" at bounding box center [766, 167] width 1173 height 45
copy tr "B-W-14F1M21 B-W-14GMIA4 Medium Open N/A 463470048740 N/A Disk 4TB 7K ST4000NM00…"
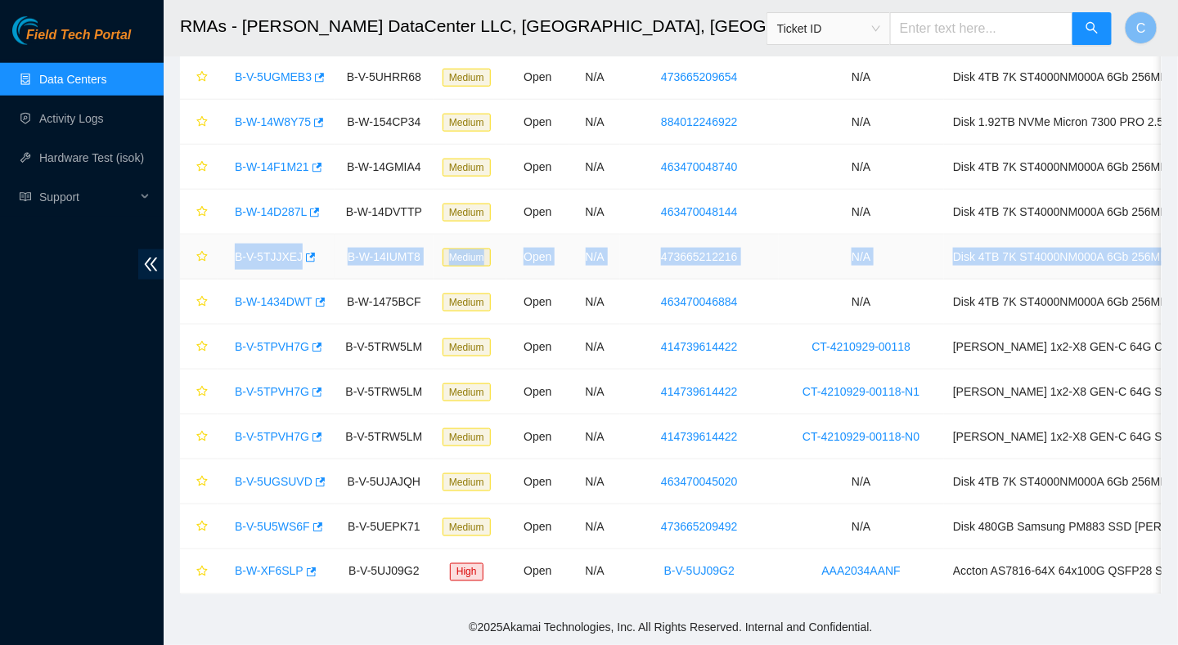
drag, startPoint x: 1111, startPoint y: 252, endPoint x: 233, endPoint y: 249, distance: 878.3
click at [233, 249] on tr "B-V-5TJJXEJ B-W-14IUMT8 Medium Open N/A 473665212216 N/A Disk 4TB 7K ST4000NM00…" at bounding box center [766, 257] width 1173 height 45
copy tr "B-V-5TJJXEJ B-W-14IUMT8 Medium Open N/A 473665212216 N/A Disk 4TB 7K ST4000NM00…"
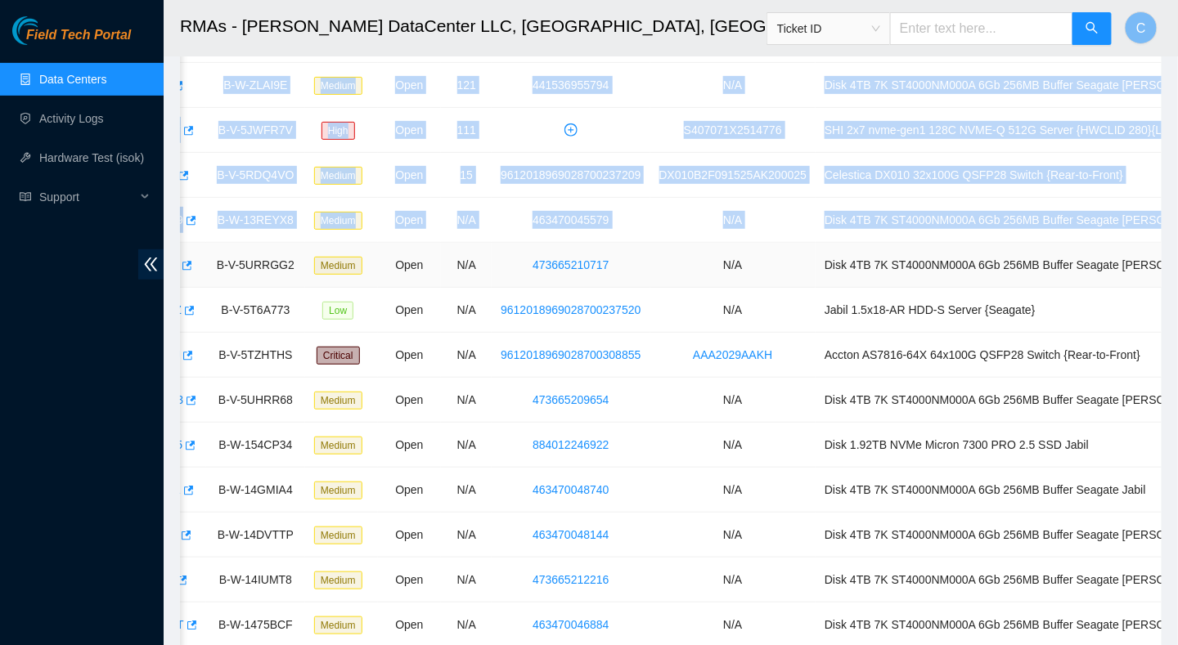
scroll to position [0, 141]
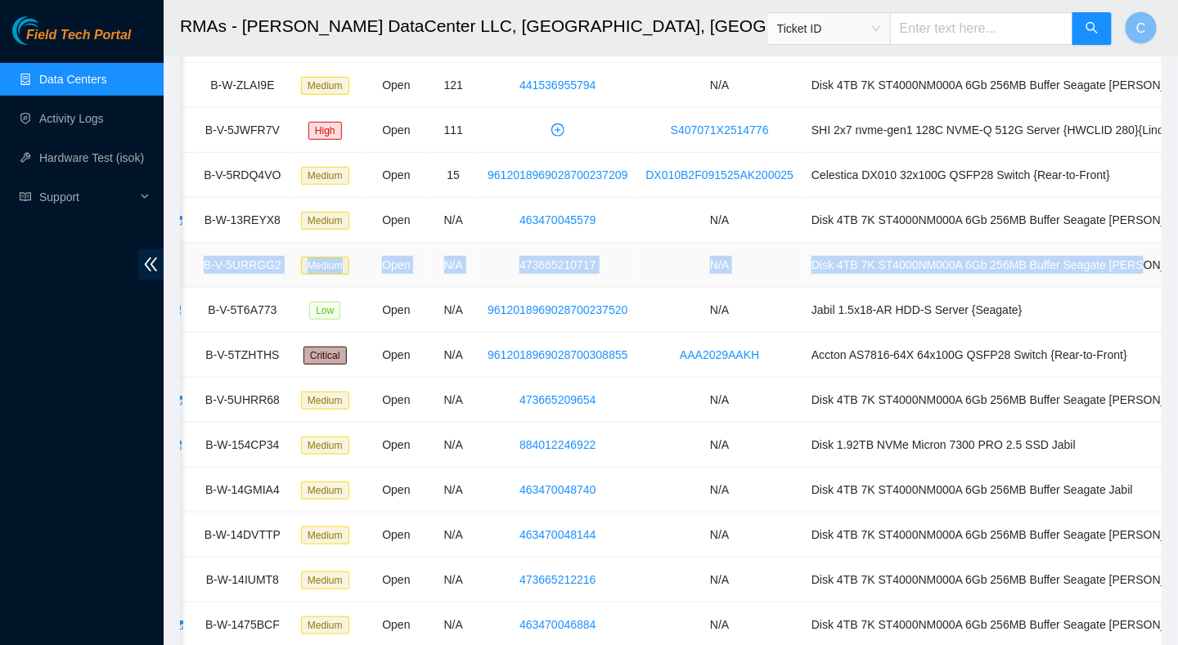
drag, startPoint x: 230, startPoint y: 259, endPoint x: 1112, endPoint y: 260, distance: 882.3
click at [1112, 260] on tr "B-V-5UQB1YJ B-V-5URRGG2 Medium Open N/A 473665210717 N/A Disk 4TB 7K ST4000NM00…" at bounding box center [624, 265] width 1173 height 45
click at [1106, 270] on td "Disk 4TB 7K ST4000NM000A 6Gb 256MB Buffer Seagate [PERSON_NAME]" at bounding box center [1007, 265] width 410 height 45
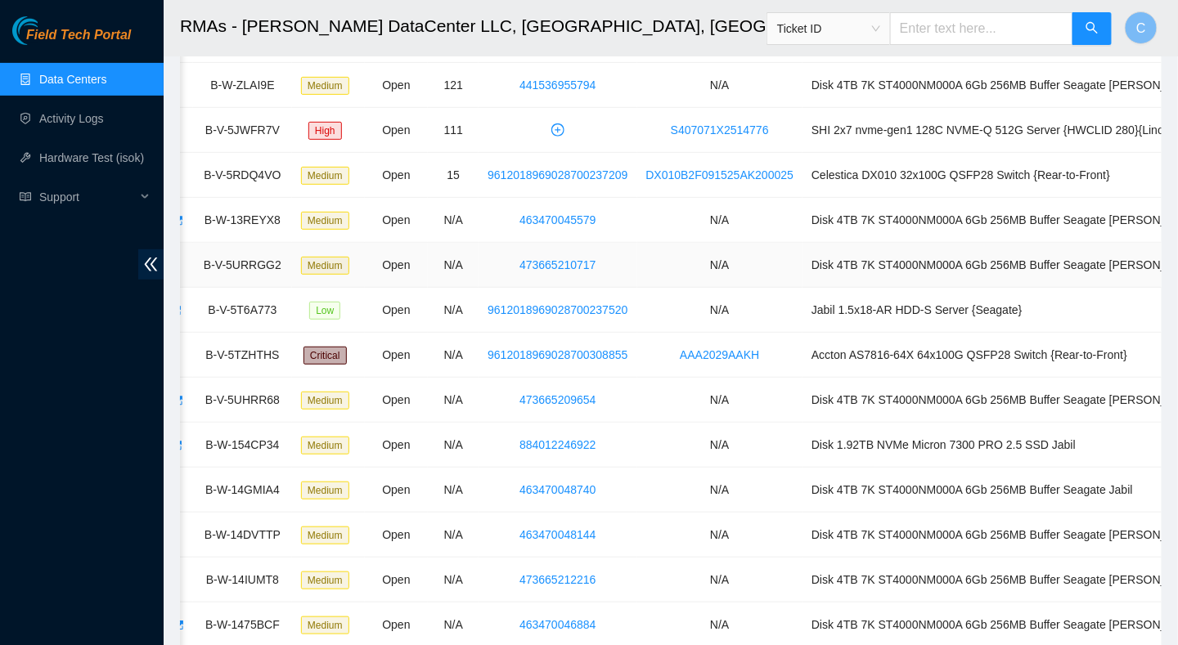
click at [1106, 270] on td "Disk 4TB 7K ST4000NM000A 6Gb 256MB Buffer Seagate [PERSON_NAME]" at bounding box center [1007, 265] width 410 height 45
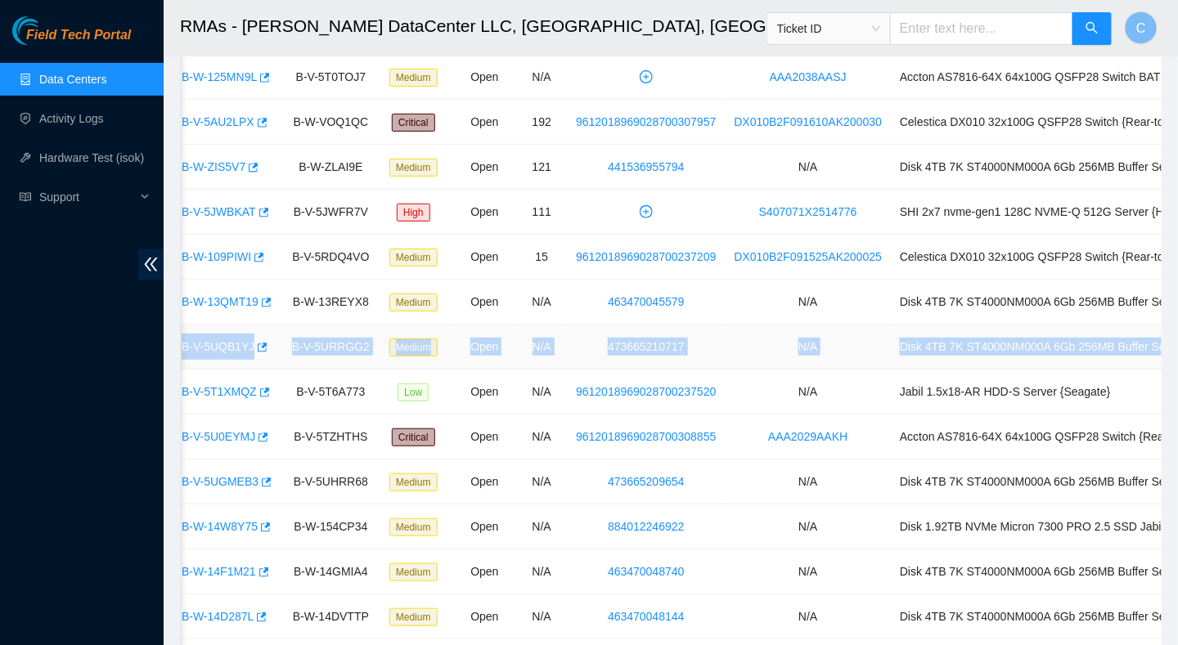
scroll to position [0, 14]
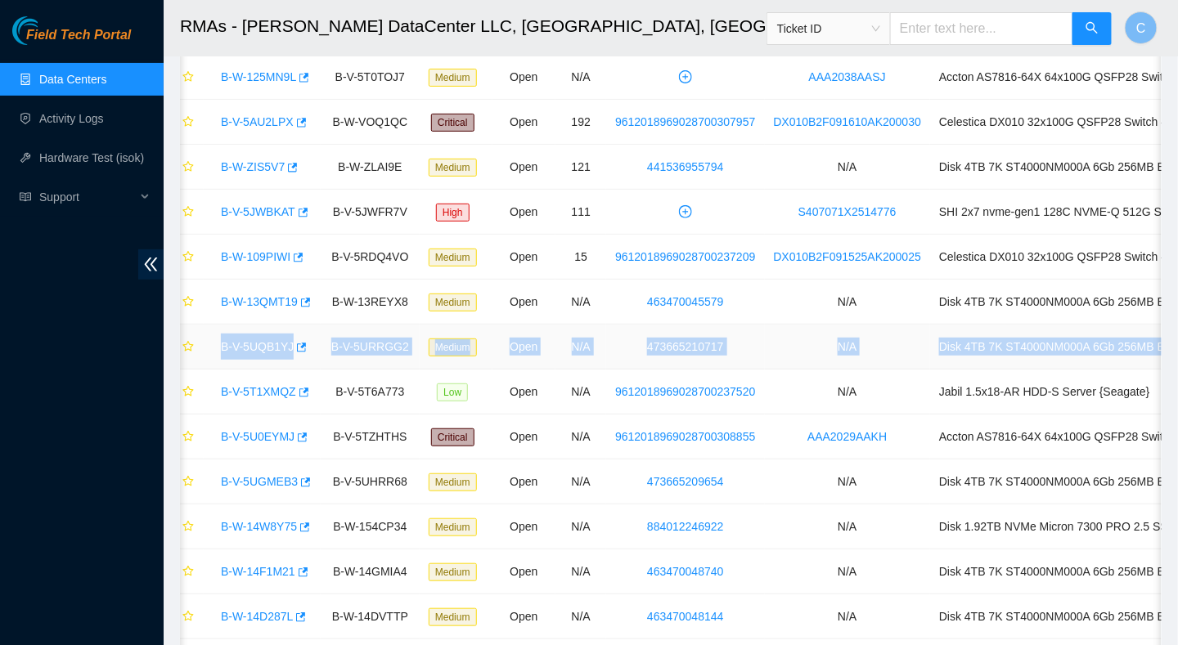
drag, startPoint x: 1115, startPoint y: 343, endPoint x: 222, endPoint y: 343, distance: 893.8
click at [222, 343] on tr "B-V-5UQB1YJ B-V-5URRGG2 Medium Open N/A 473665210717 N/A Disk 4TB 7K ST4000NM00…" at bounding box center [752, 347] width 1173 height 45
copy tr "B-V-5UQB1YJ B-V-5URRGG2 Medium Open N/A 473665210717 N/A Disk 4TB 7K ST4000NM00…"
click at [222, 298] on link "B-W-13QMT19" at bounding box center [259, 301] width 77 height 13
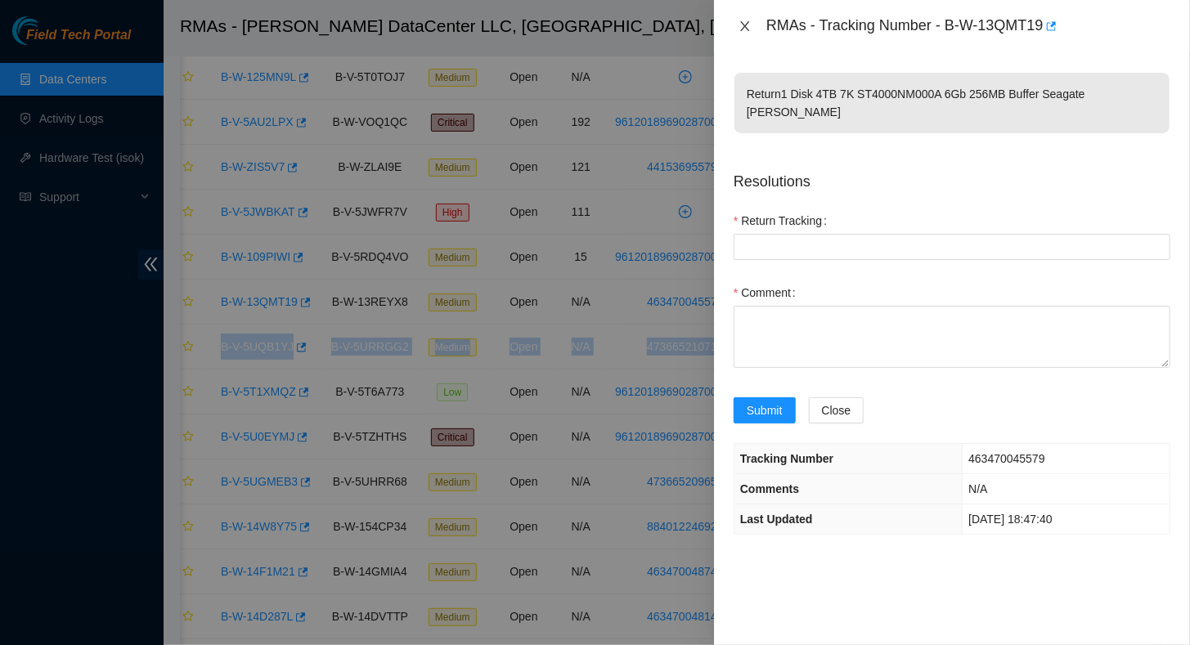
click at [747, 24] on icon "close" at bounding box center [744, 26] width 9 height 10
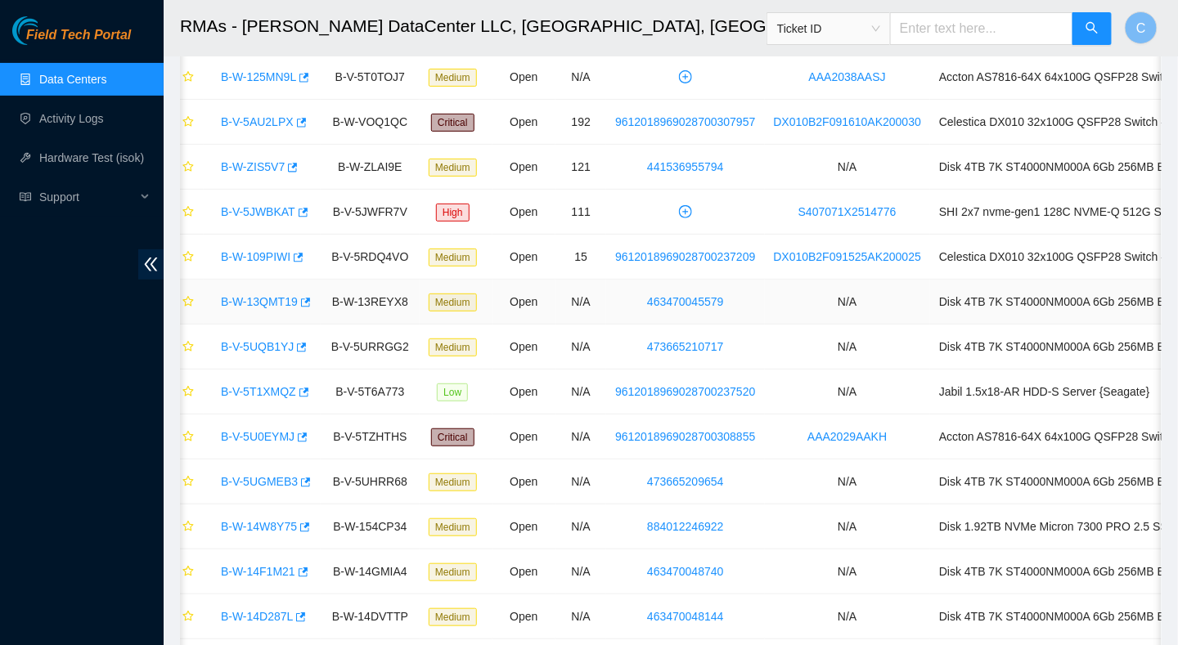
click at [1087, 299] on td "Disk 4TB 7K ST4000NM000A 6Gb 256MB Buffer Seagate [PERSON_NAME]" at bounding box center [1135, 302] width 410 height 45
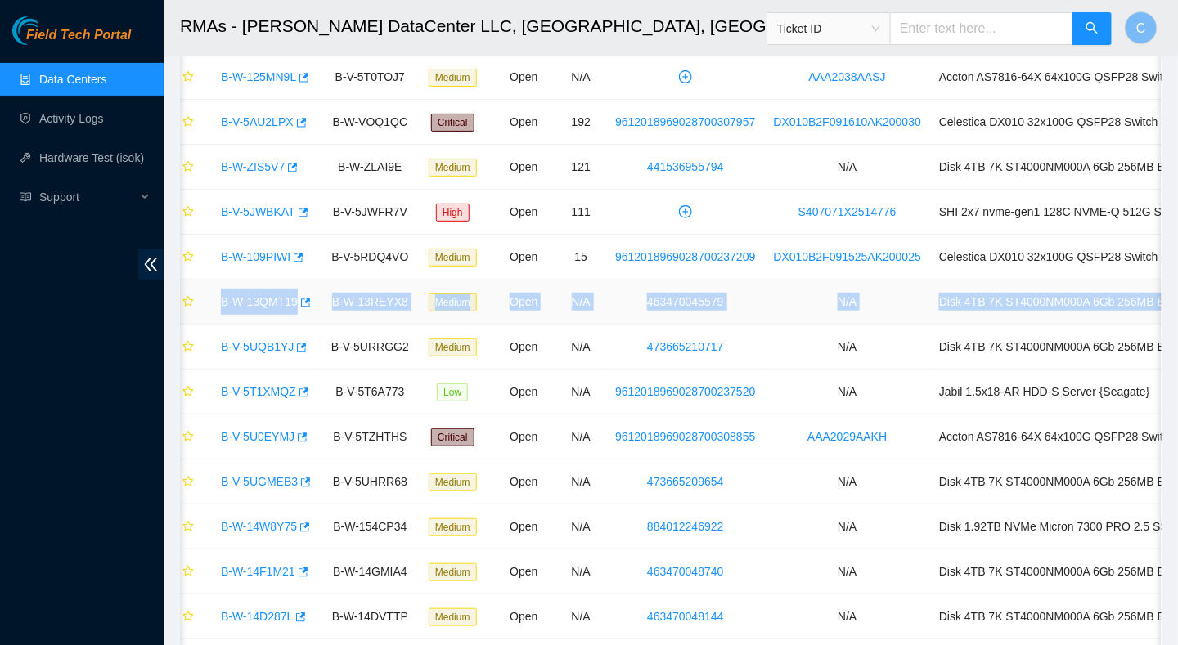
scroll to position [0, 141]
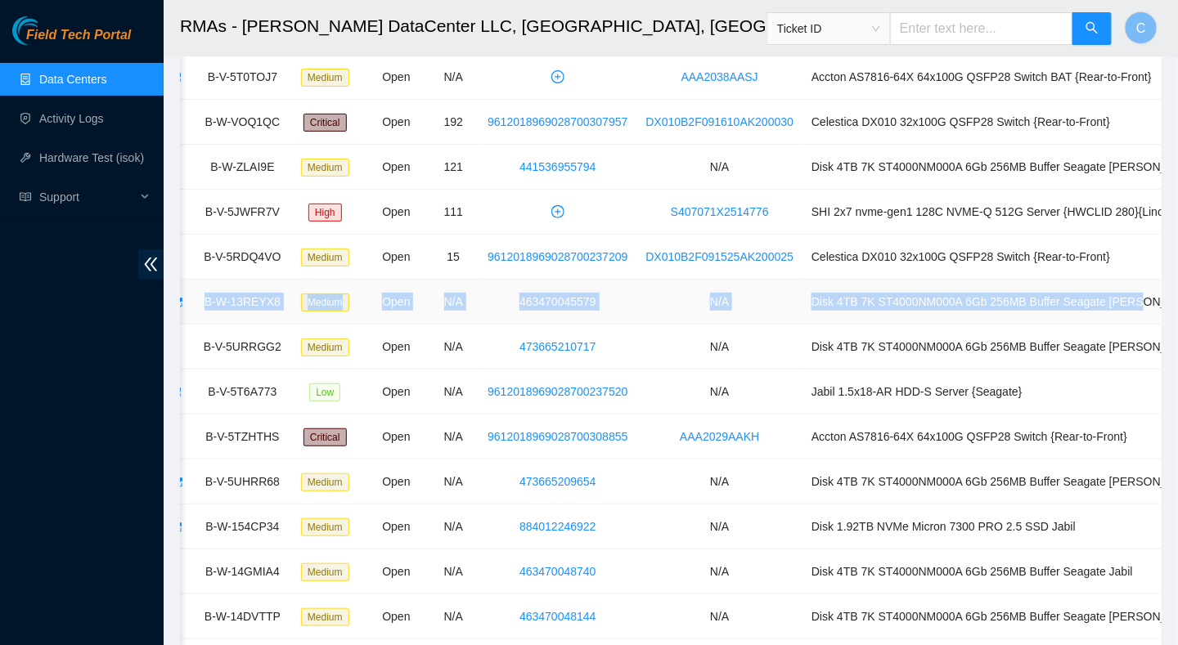
drag, startPoint x: 217, startPoint y: 300, endPoint x: 1112, endPoint y: 297, distance: 895.4
click at [1112, 297] on tr "B-W-13QMT19 B-W-13REYX8 Medium Open N/A 463470045579 N/A Disk 4TB 7K ST4000NM00…" at bounding box center [624, 302] width 1173 height 45
